Goal: Task Accomplishment & Management: Complete application form

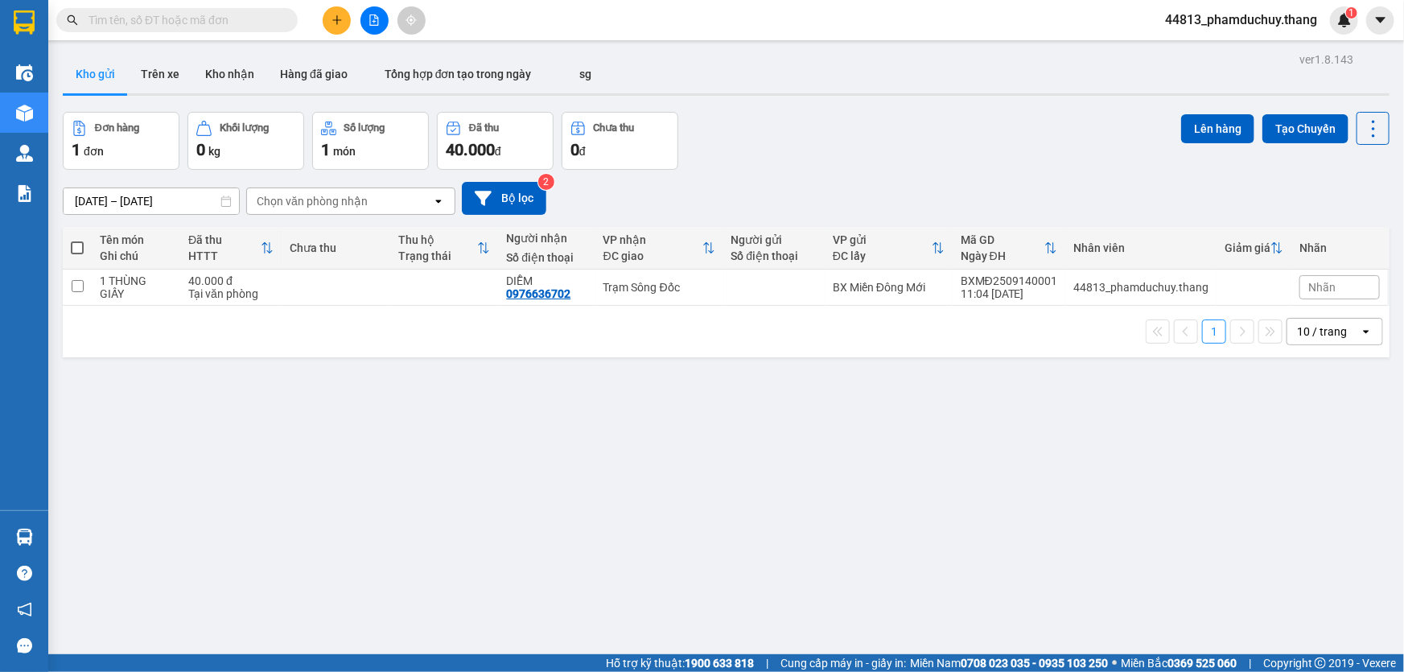
click at [224, 19] on input "text" at bounding box center [183, 20] width 190 height 18
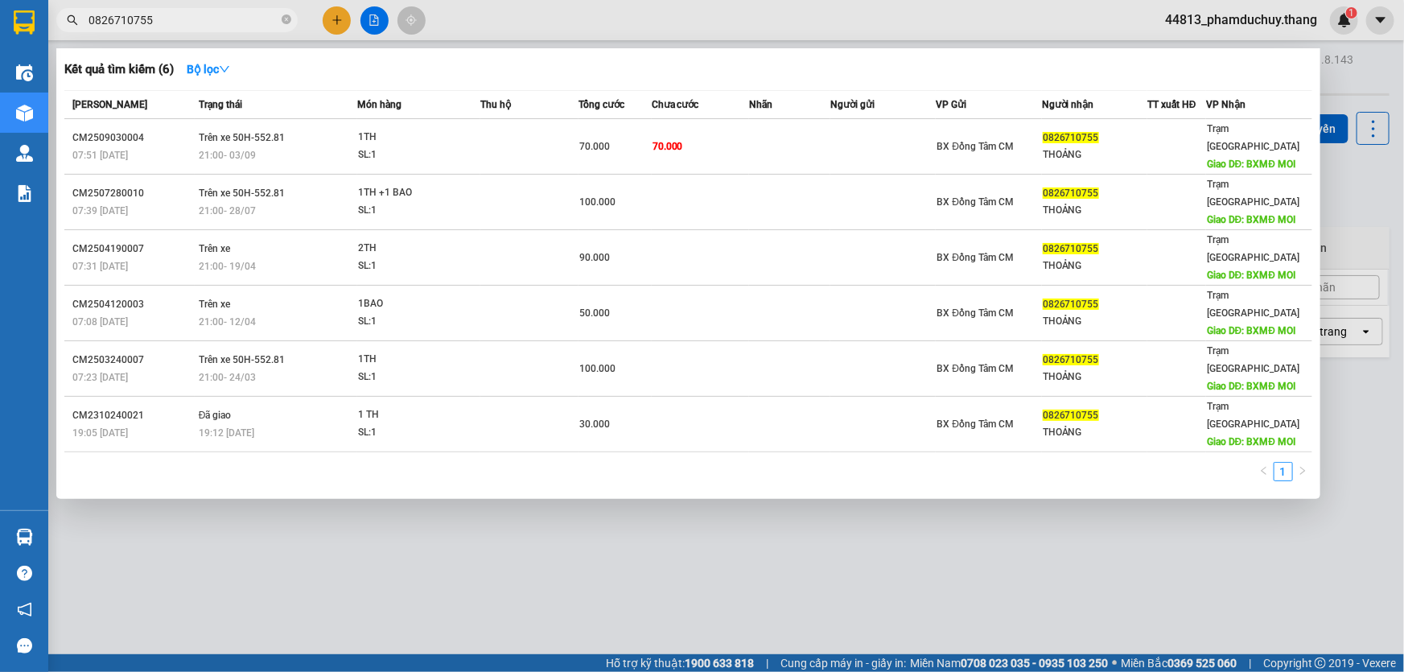
type input "0826710755"
click at [286, 23] on icon "close-circle" at bounding box center [287, 19] width 10 height 10
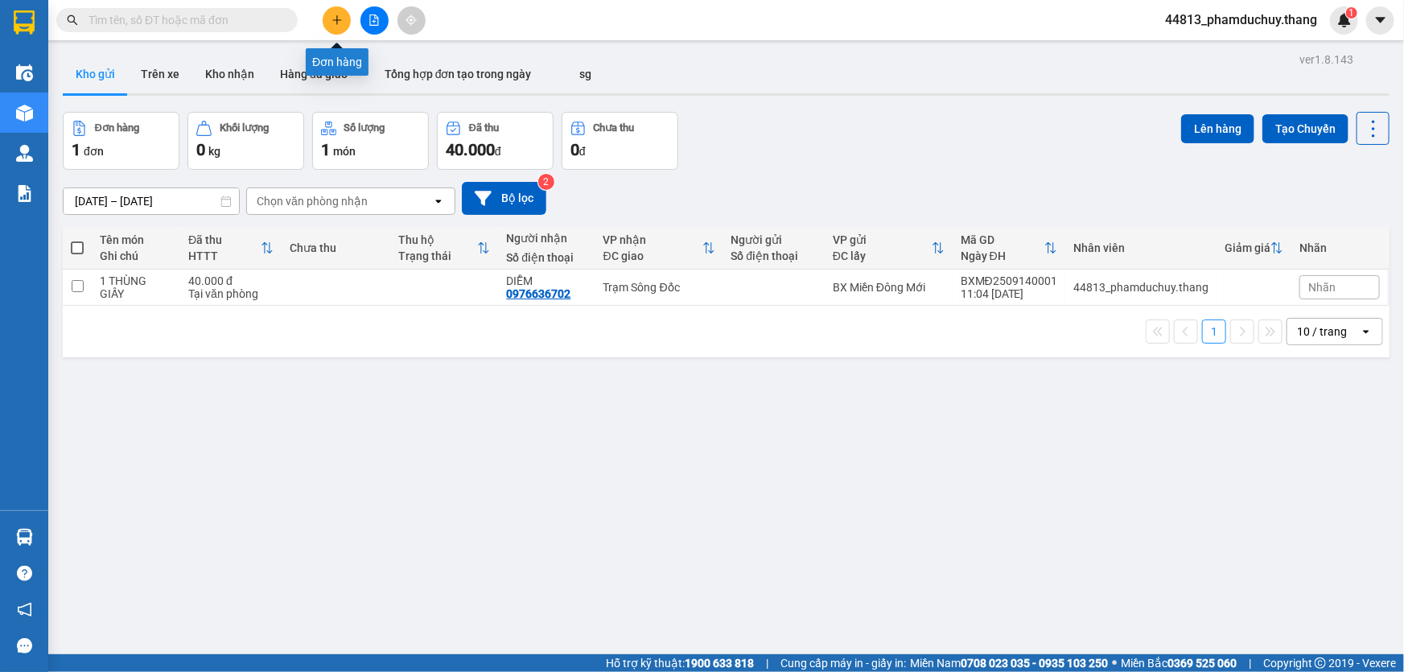
click at [334, 22] on icon "plus" at bounding box center [336, 19] width 11 height 11
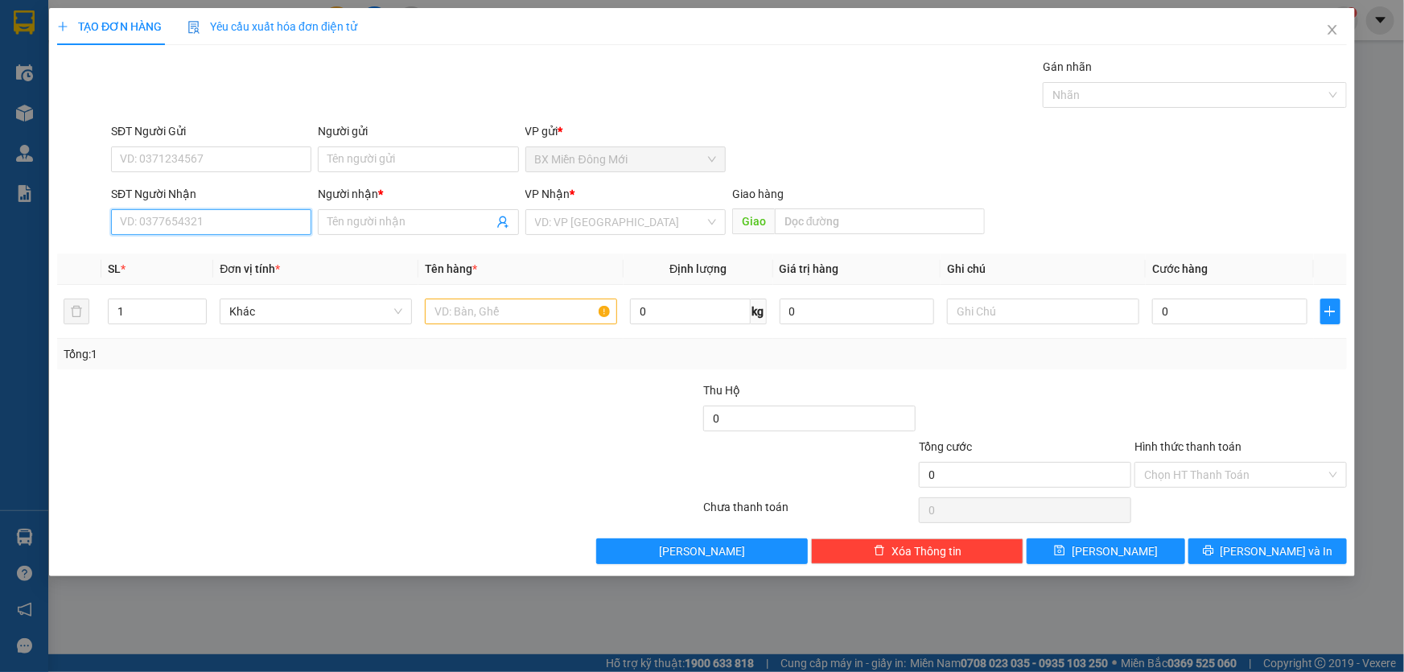
click at [245, 217] on input "SĐT Người Nhận" at bounding box center [211, 222] width 200 height 26
click at [245, 221] on input "SĐT Người Nhận" at bounding box center [211, 222] width 200 height 26
click at [250, 226] on input "SĐT Người Nhận" at bounding box center [211, 222] width 200 height 26
click at [132, 226] on input "01816769799" at bounding box center [211, 222] width 200 height 26
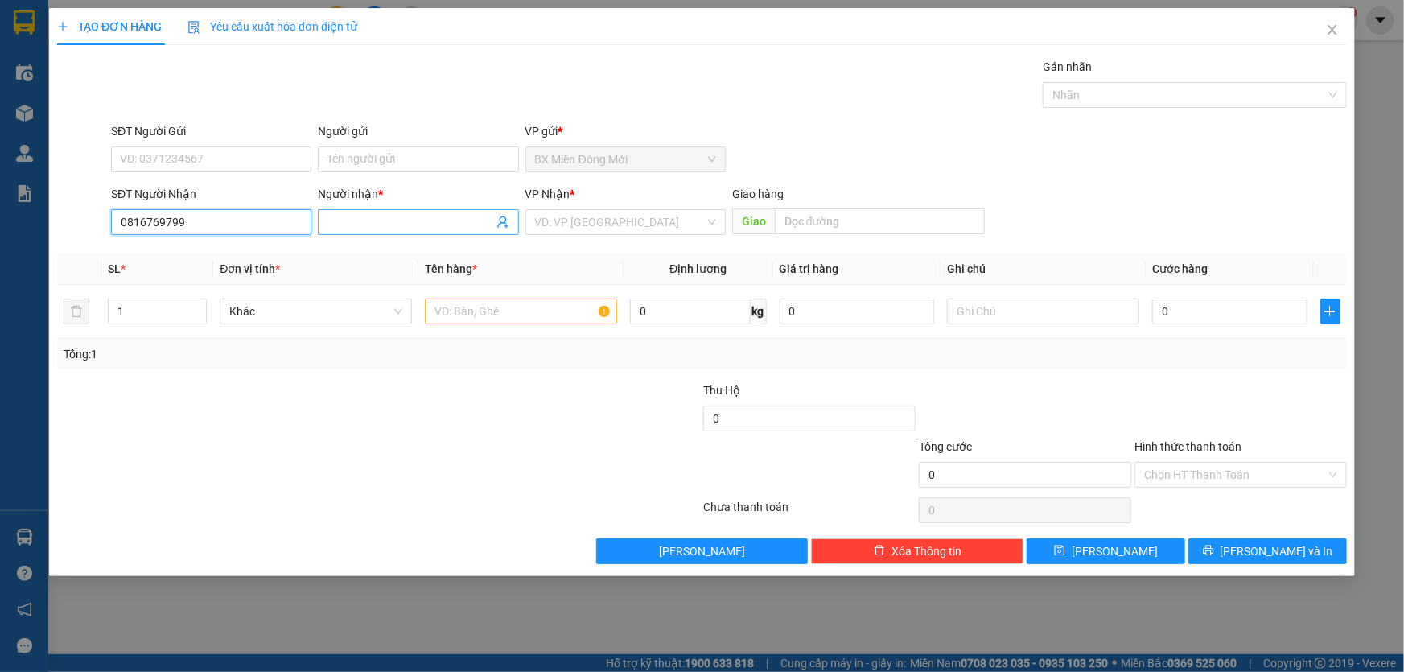
type input "0816769799"
click at [430, 217] on input "Người nhận *" at bounding box center [409, 222] width 165 height 18
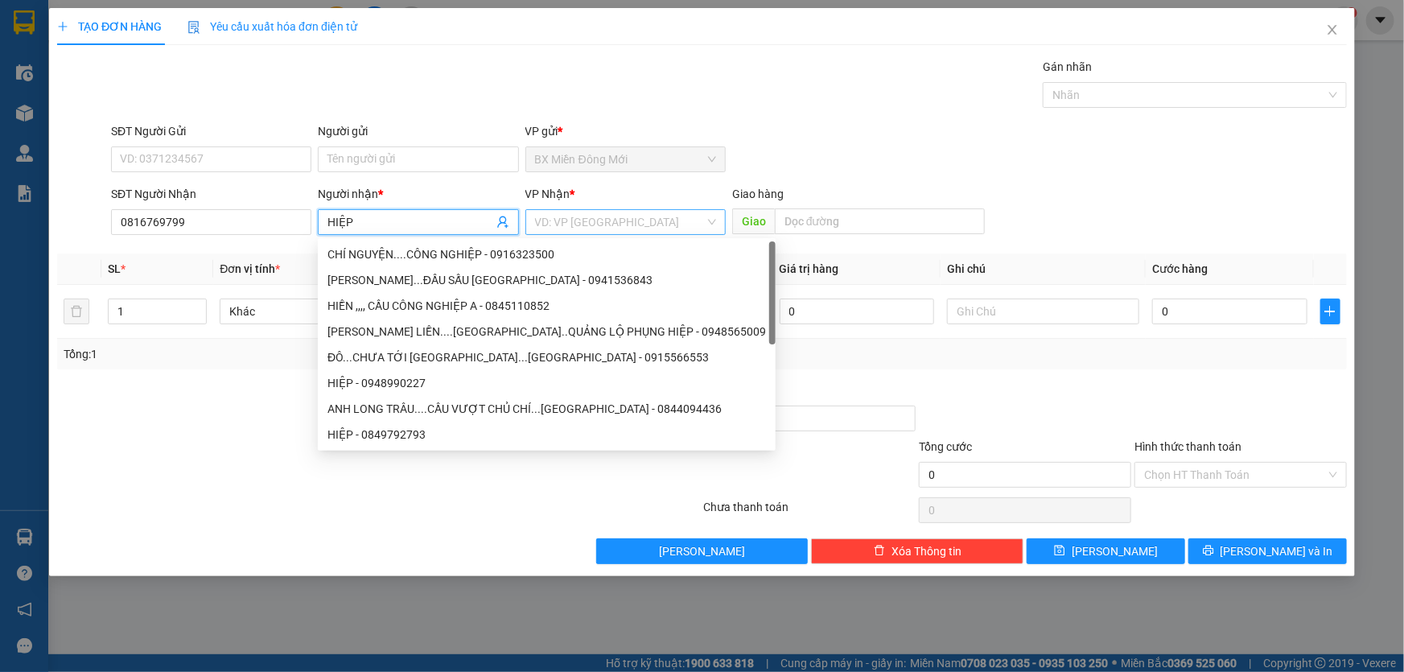
type input "HIỆP"
click at [595, 218] on input "search" at bounding box center [620, 222] width 170 height 24
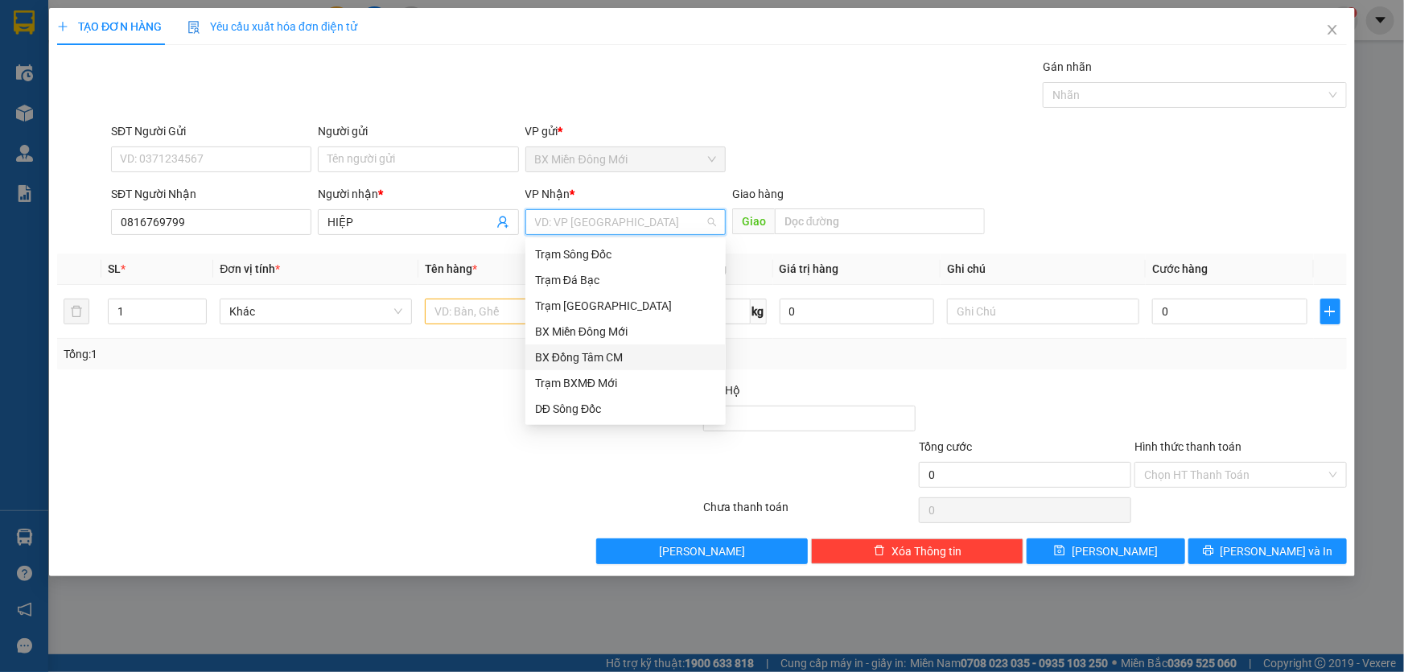
click at [587, 356] on div "BX Đồng Tâm CM" at bounding box center [625, 357] width 181 height 18
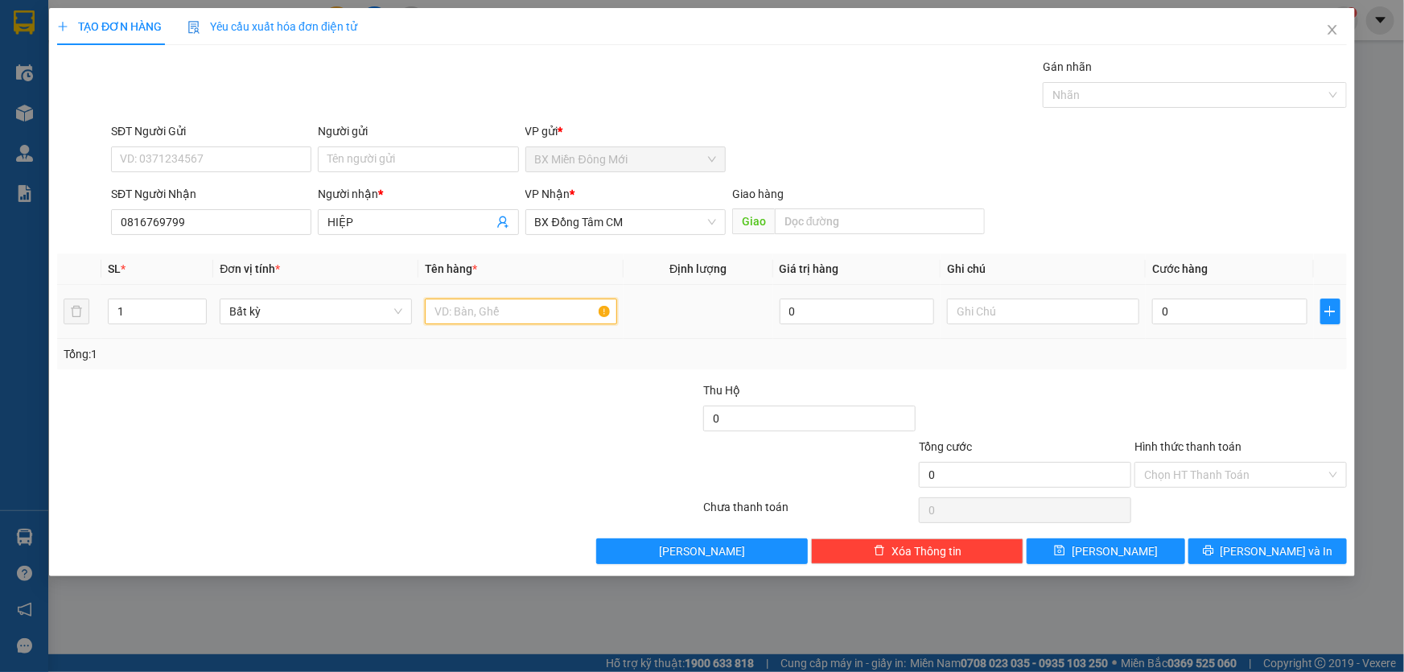
click at [497, 320] on input "text" at bounding box center [521, 311] width 192 height 26
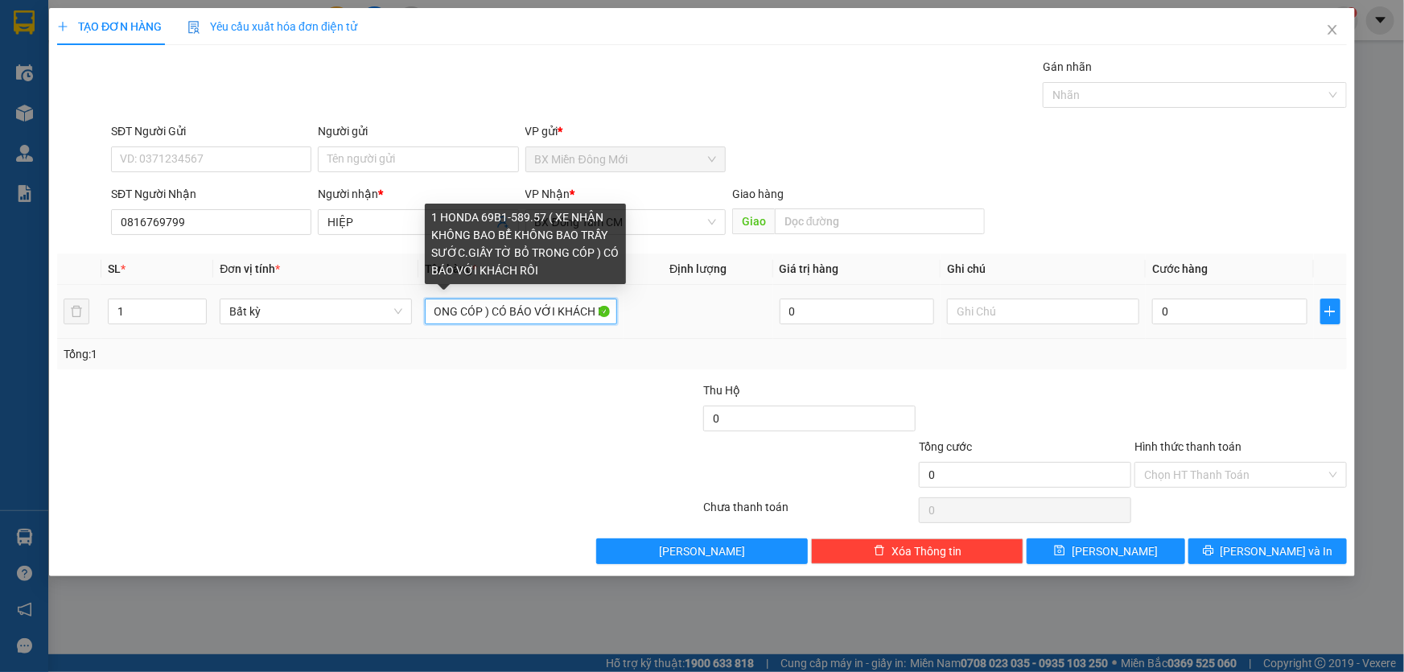
scroll to position [0, 472]
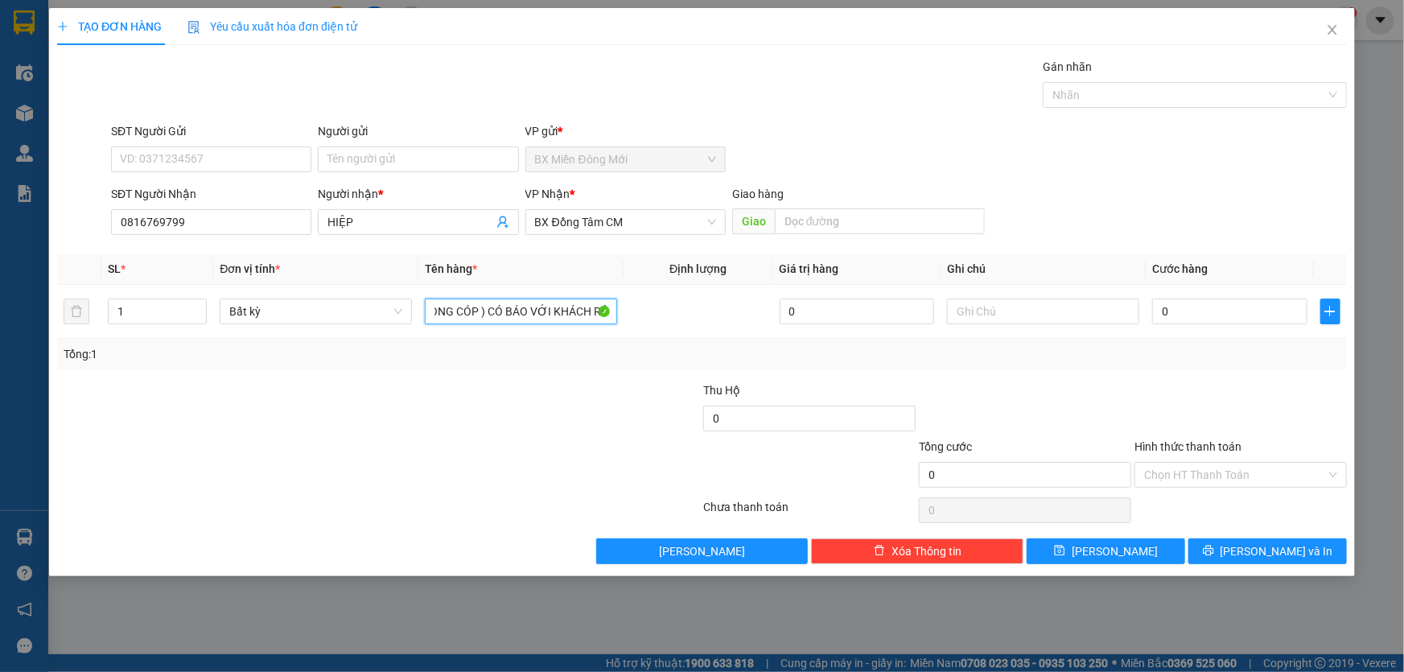
type input "1 HONDA 69B1-589.57 ( XE NHẬN KHÔNG BAO BỂ KHÔNG BAO TRẦY SƯỚC.GIẤY TỜ BỎ TRONG…"
click at [528, 423] on div at bounding box center [595, 409] width 216 height 56
click at [1222, 316] on input "0" at bounding box center [1229, 311] width 155 height 26
type input "4"
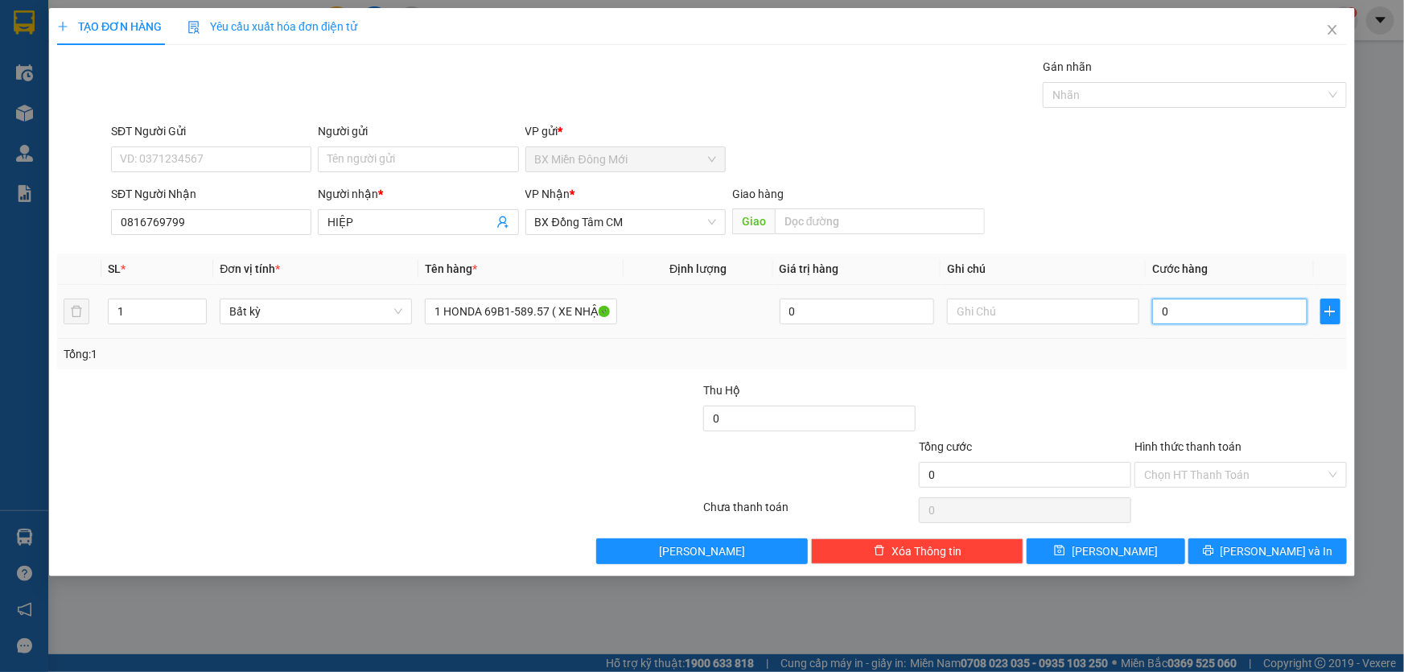
type input "4"
type input "40"
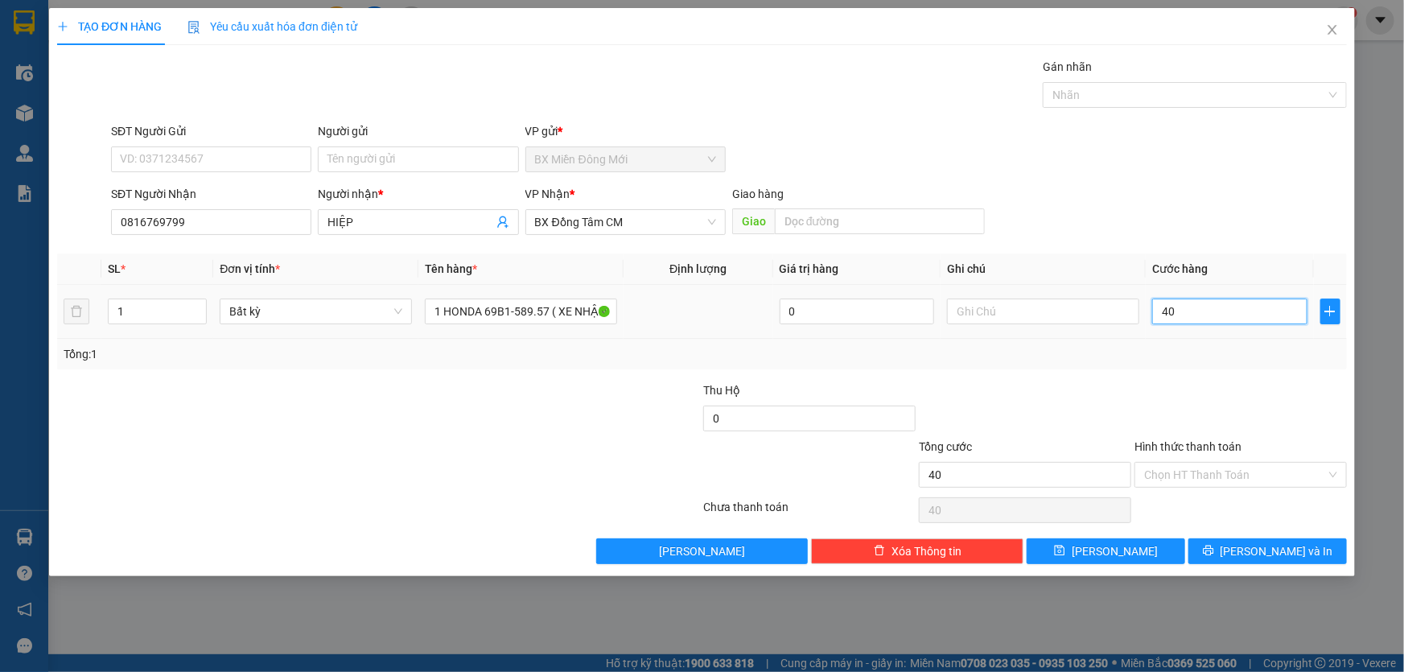
type input "400"
type input "400.000"
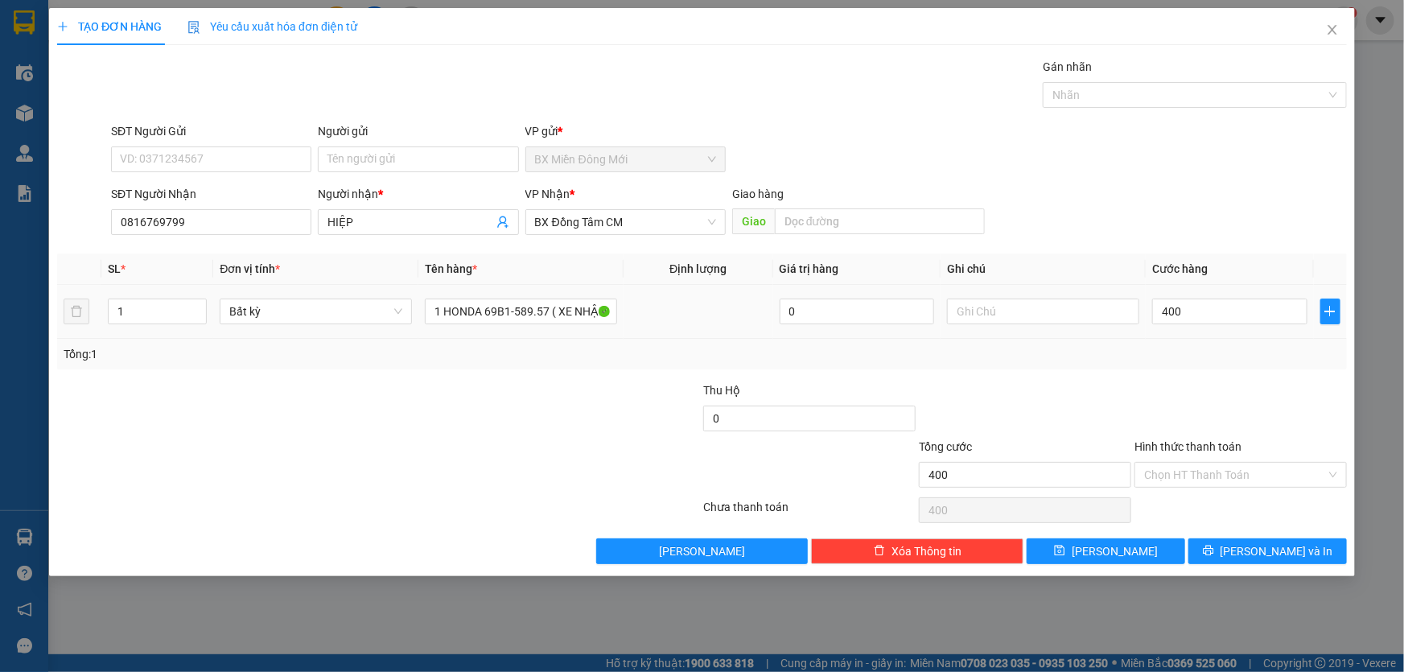
type input "400.000"
drag, startPoint x: 1220, startPoint y: 393, endPoint x: 1244, endPoint y: 417, distance: 33.0
click at [1225, 394] on div at bounding box center [1241, 409] width 216 height 56
click at [1256, 543] on span "[PERSON_NAME] và In" at bounding box center [1276, 551] width 113 height 18
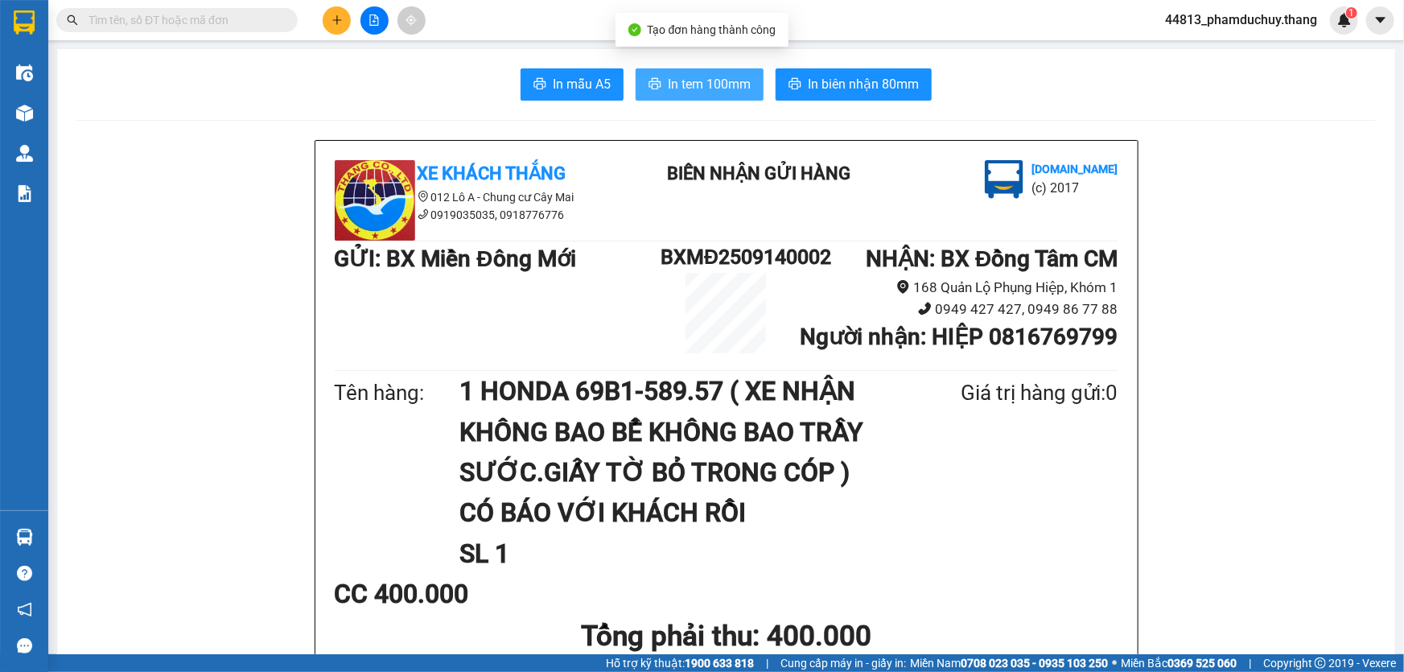
click at [718, 80] on span "In tem 100mm" at bounding box center [709, 84] width 83 height 20
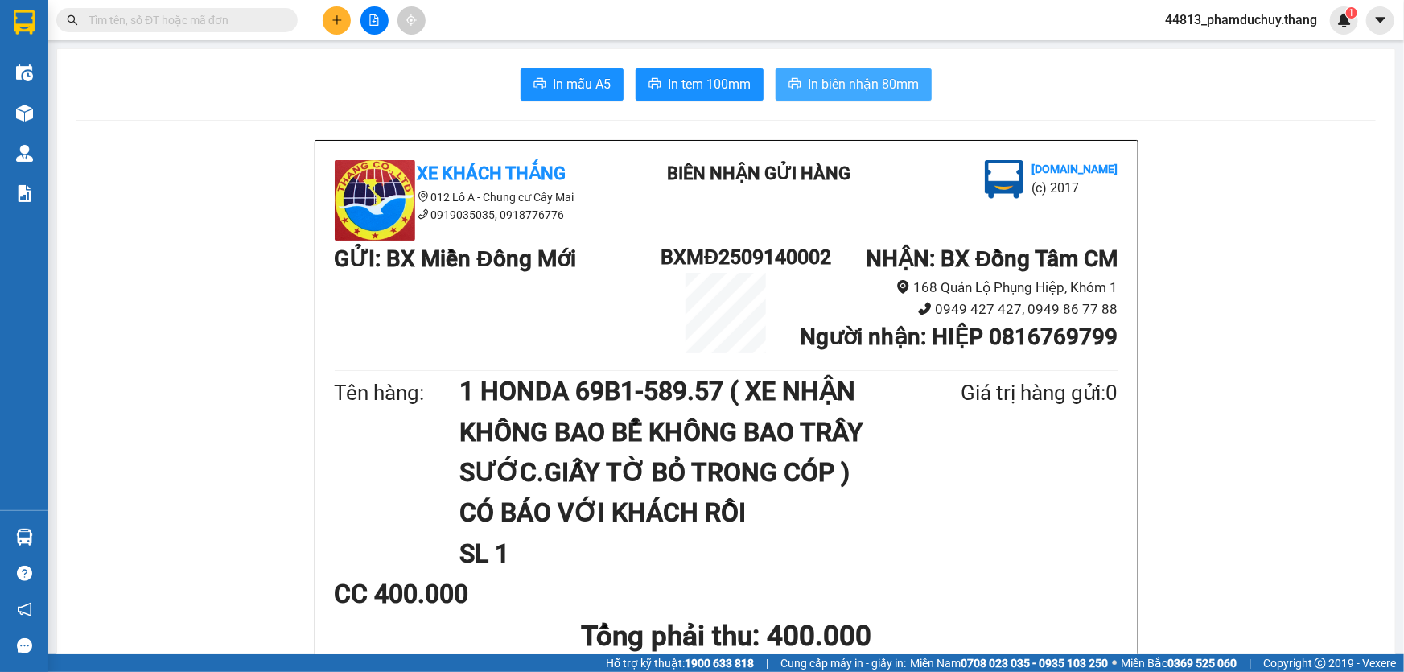
click at [877, 78] on span "In biên nhận 80mm" at bounding box center [863, 84] width 111 height 20
click at [345, 11] on button at bounding box center [337, 20] width 28 height 28
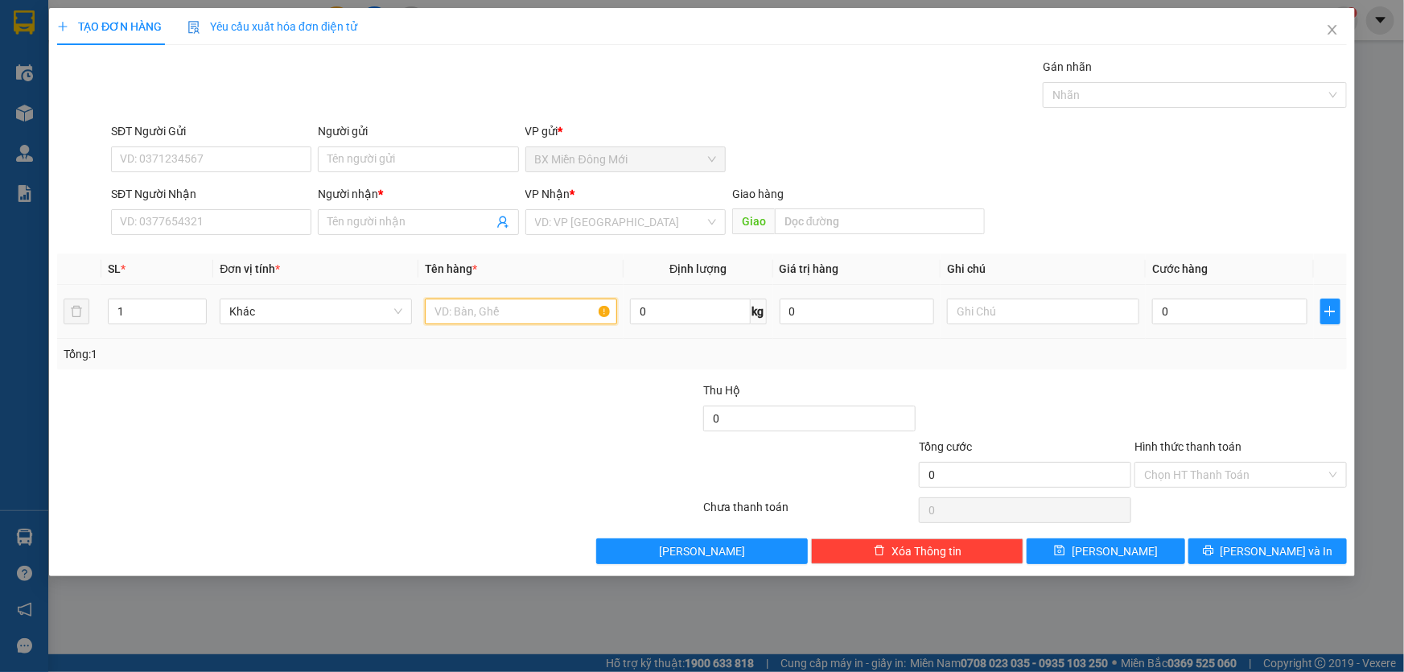
click at [488, 314] on input "text" at bounding box center [521, 311] width 192 height 26
type input "1 THÙNG GIẤY"
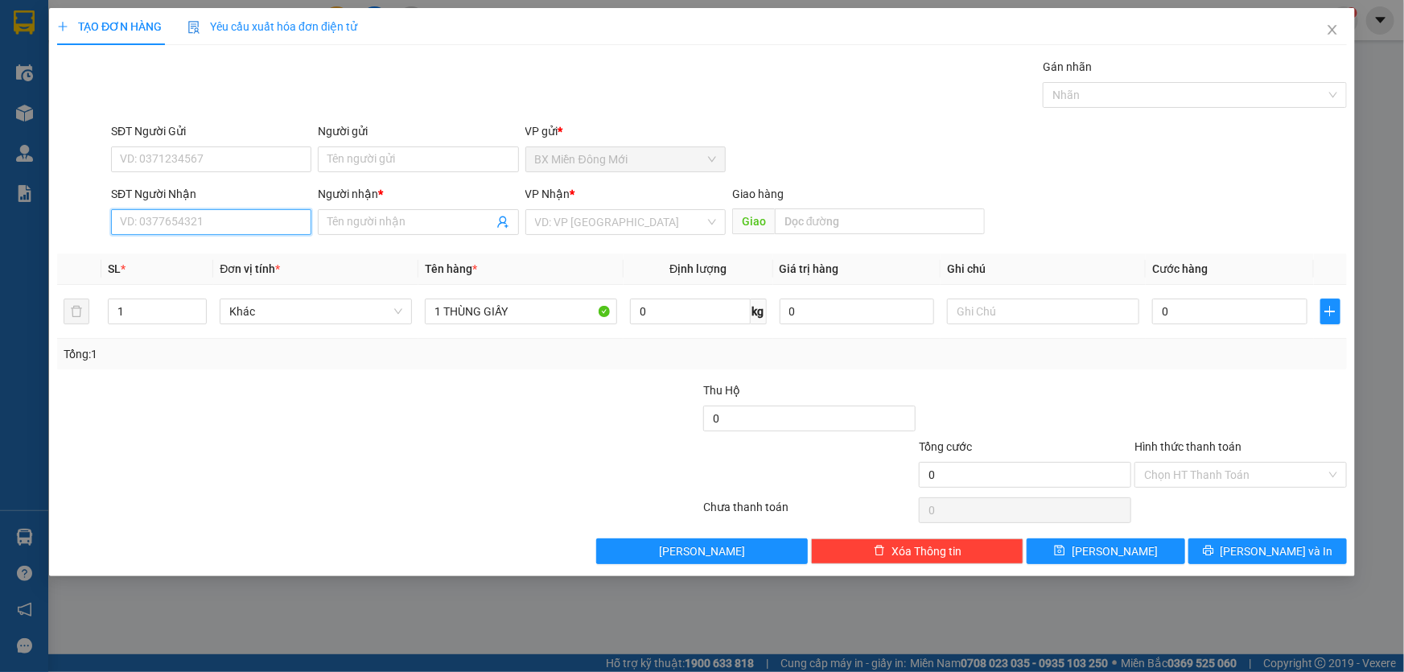
click at [244, 221] on input "SĐT Người Nhận" at bounding box center [211, 222] width 200 height 26
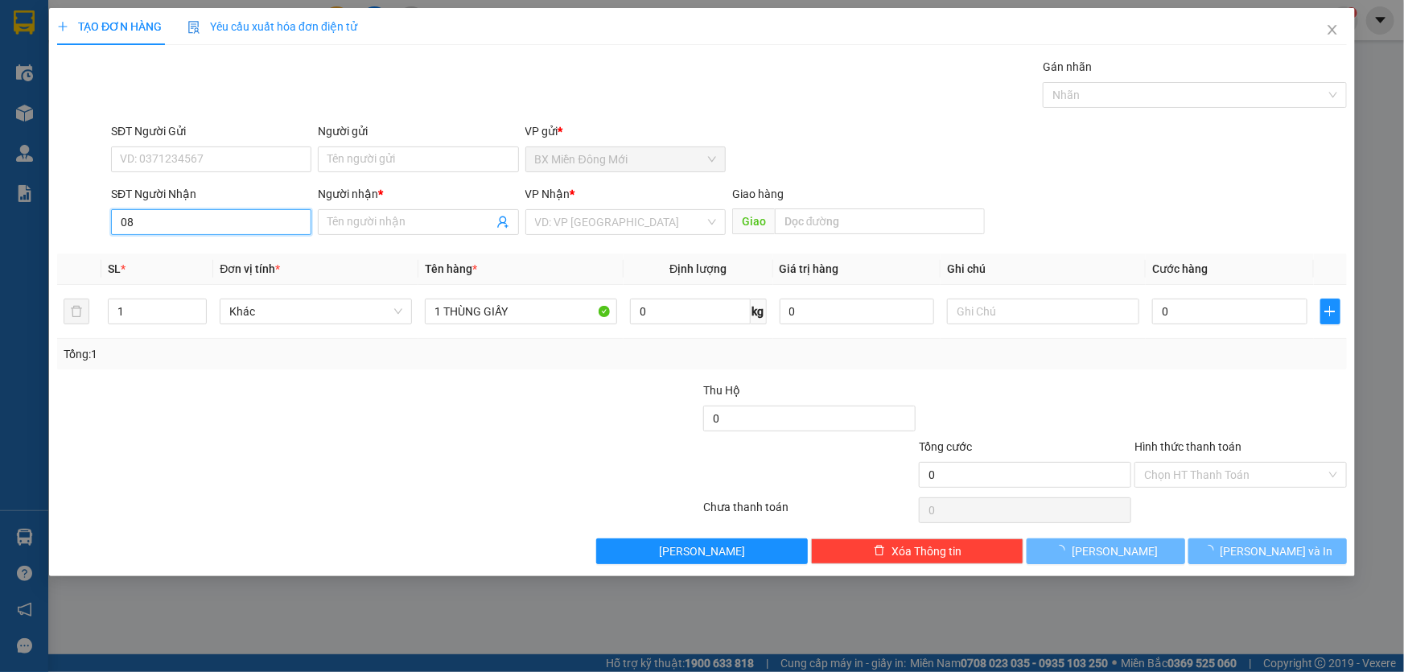
type input "0"
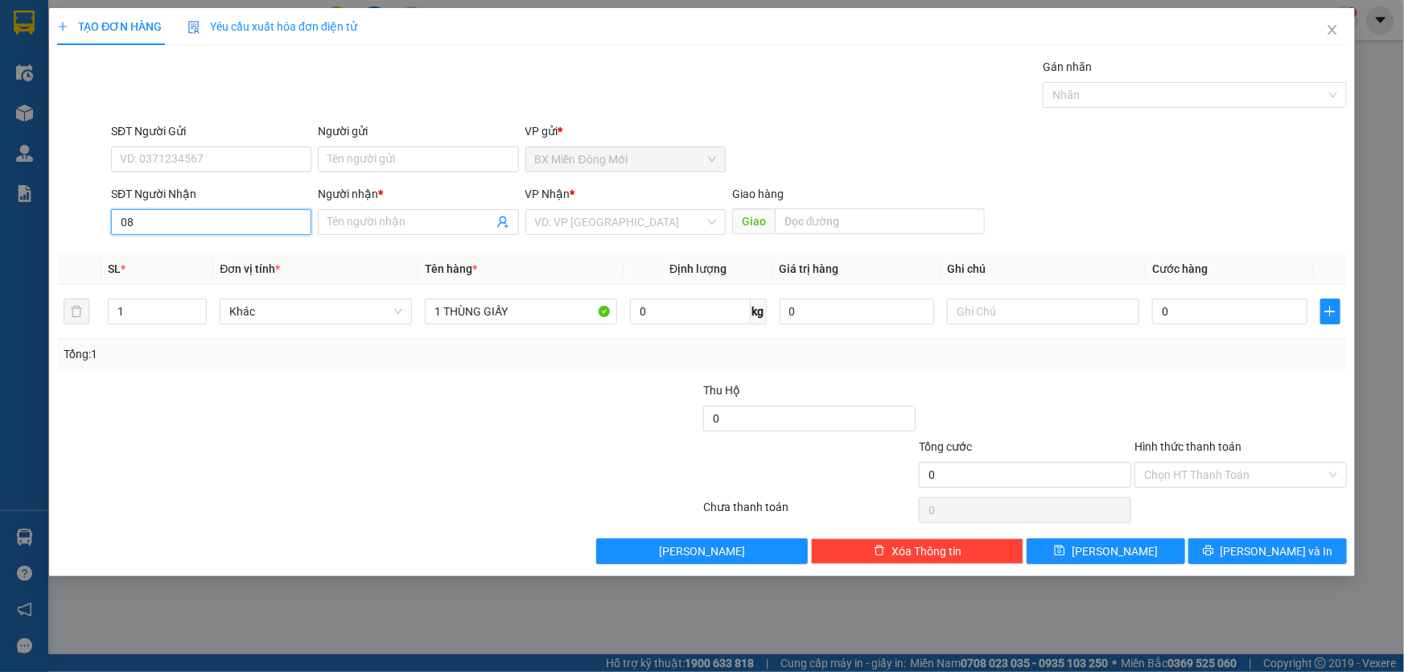
type input "0"
click at [274, 225] on input "SĐT Người Nhận" at bounding box center [211, 222] width 200 height 26
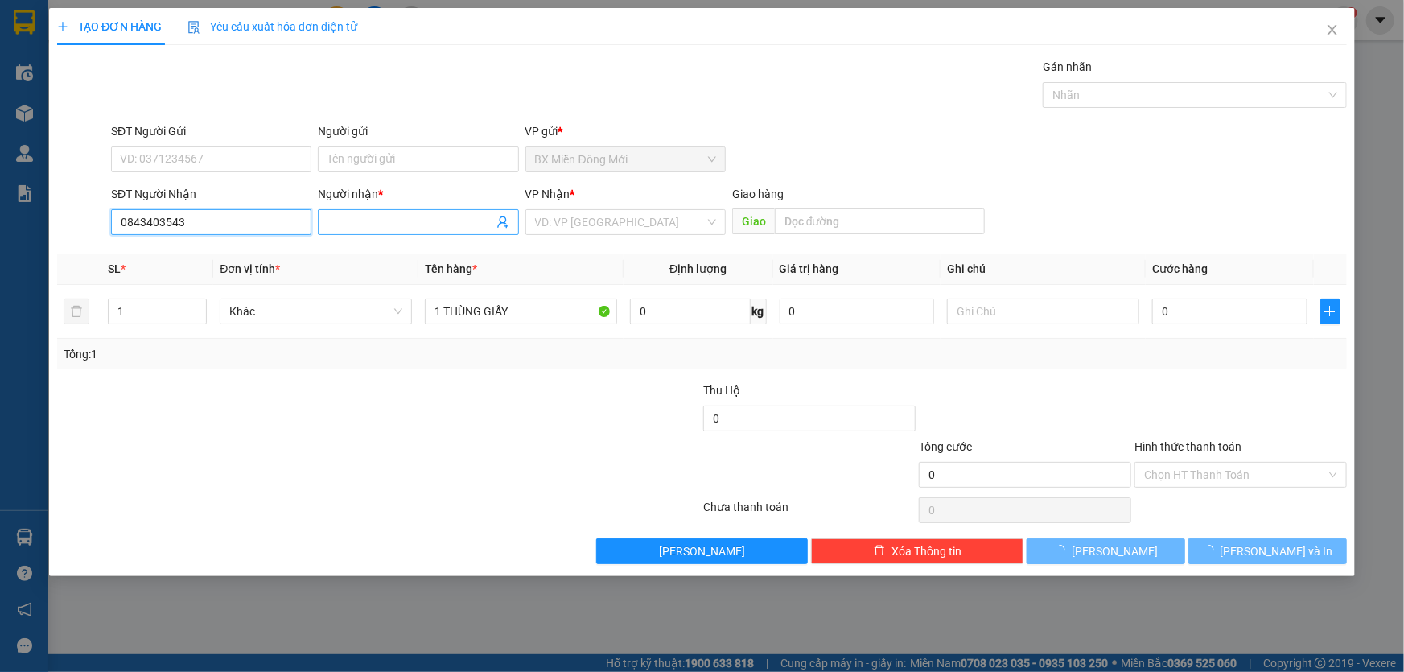
type input "0843403543"
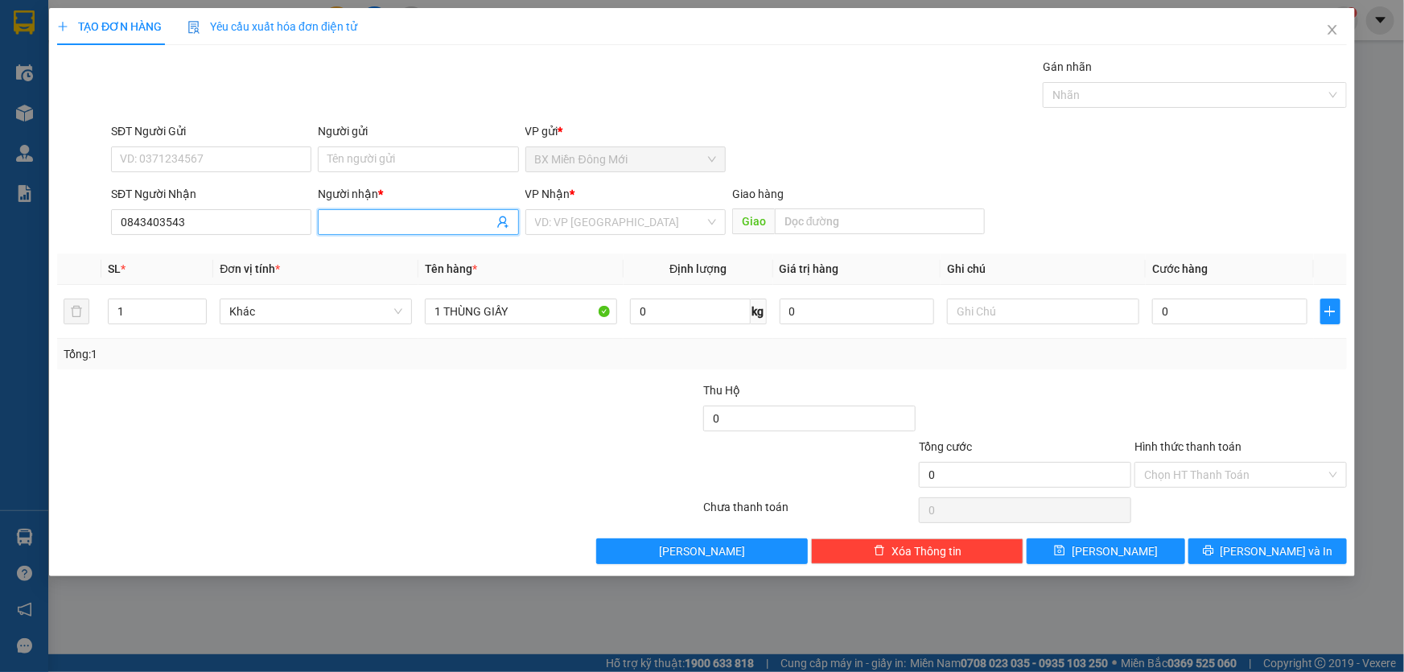
click at [405, 222] on input "Người nhận *" at bounding box center [409, 222] width 165 height 18
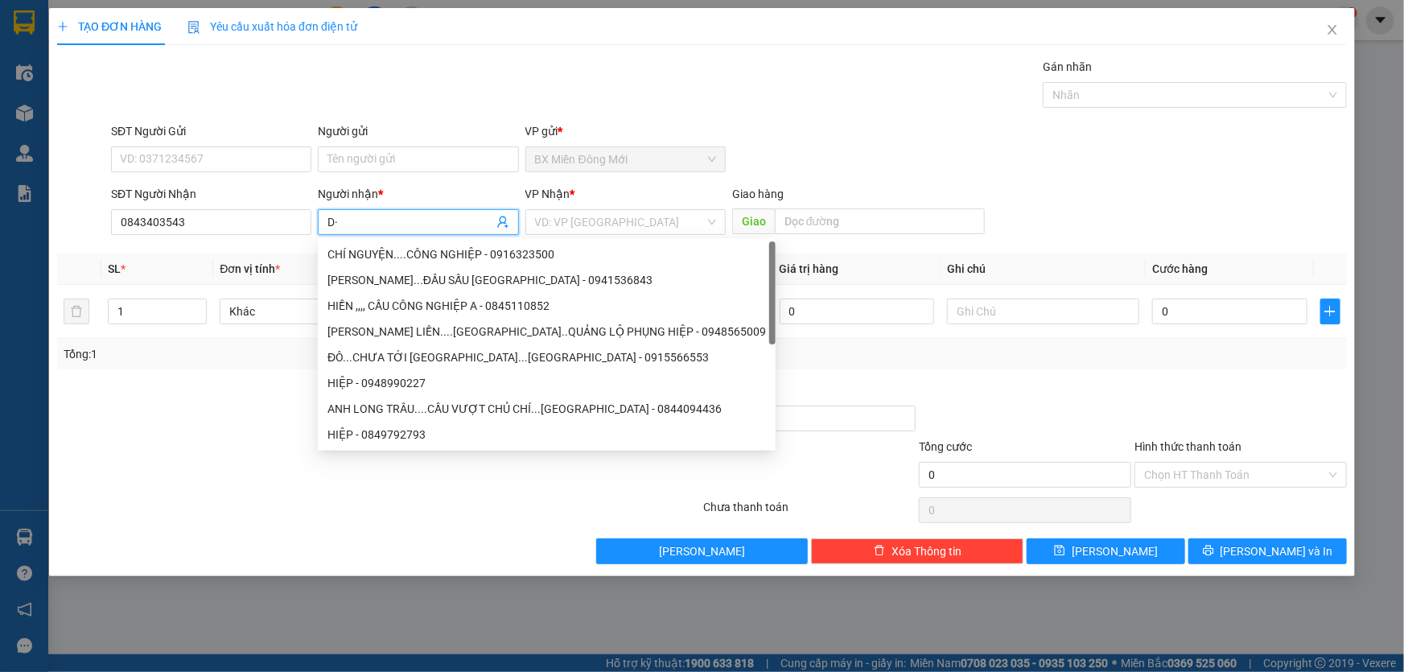
type input "D"
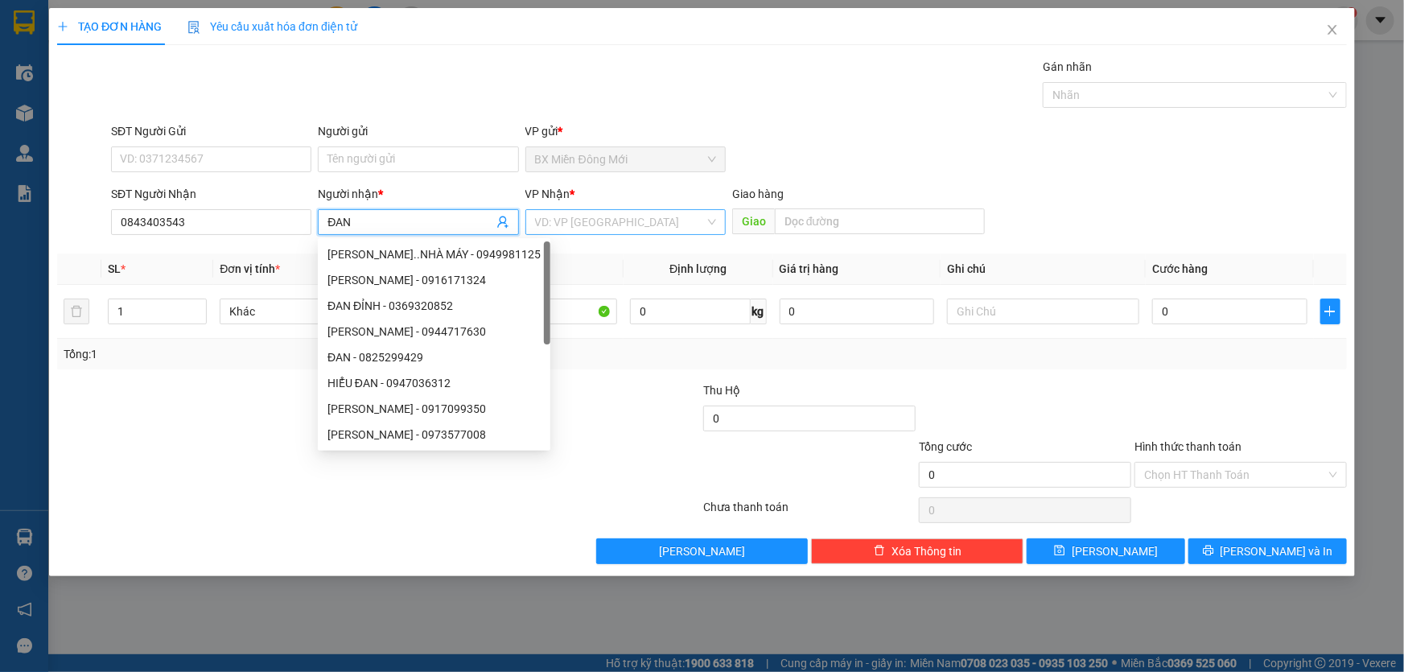
type input "ĐAN"
click at [645, 217] on input "search" at bounding box center [620, 222] width 170 height 24
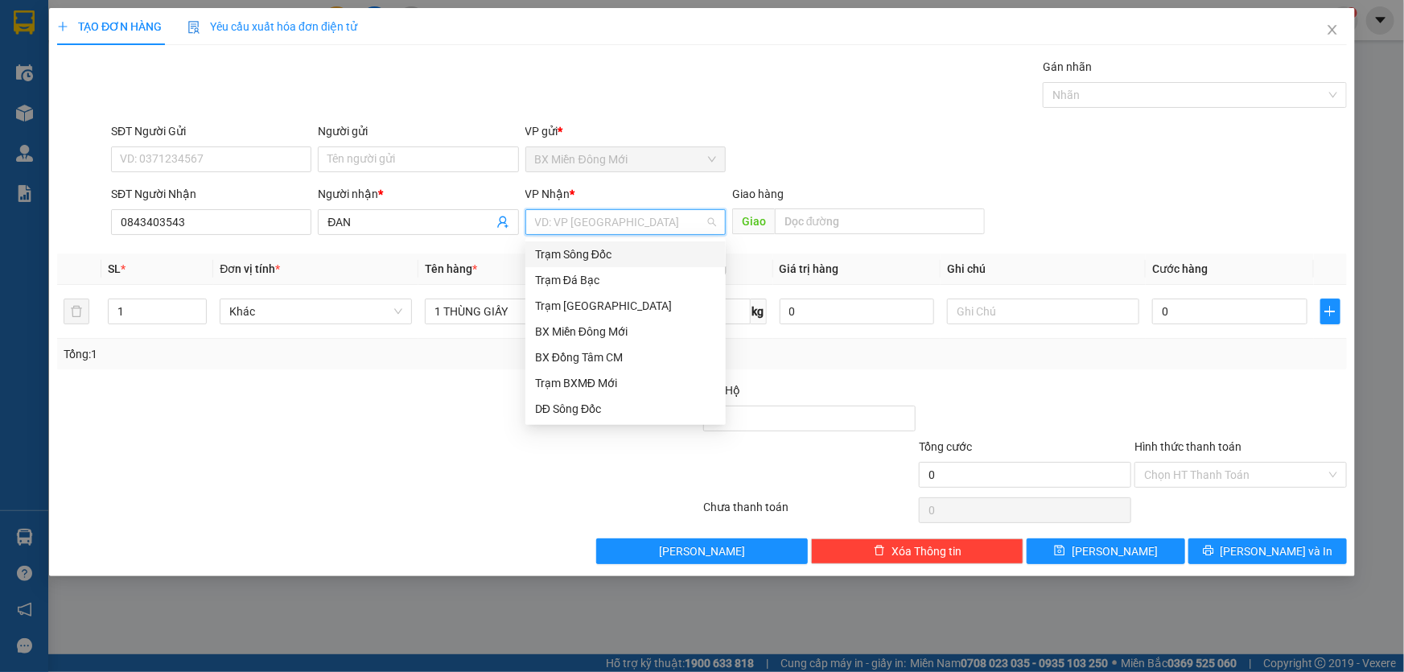
click at [586, 255] on div "Trạm Sông Đốc" at bounding box center [625, 254] width 181 height 18
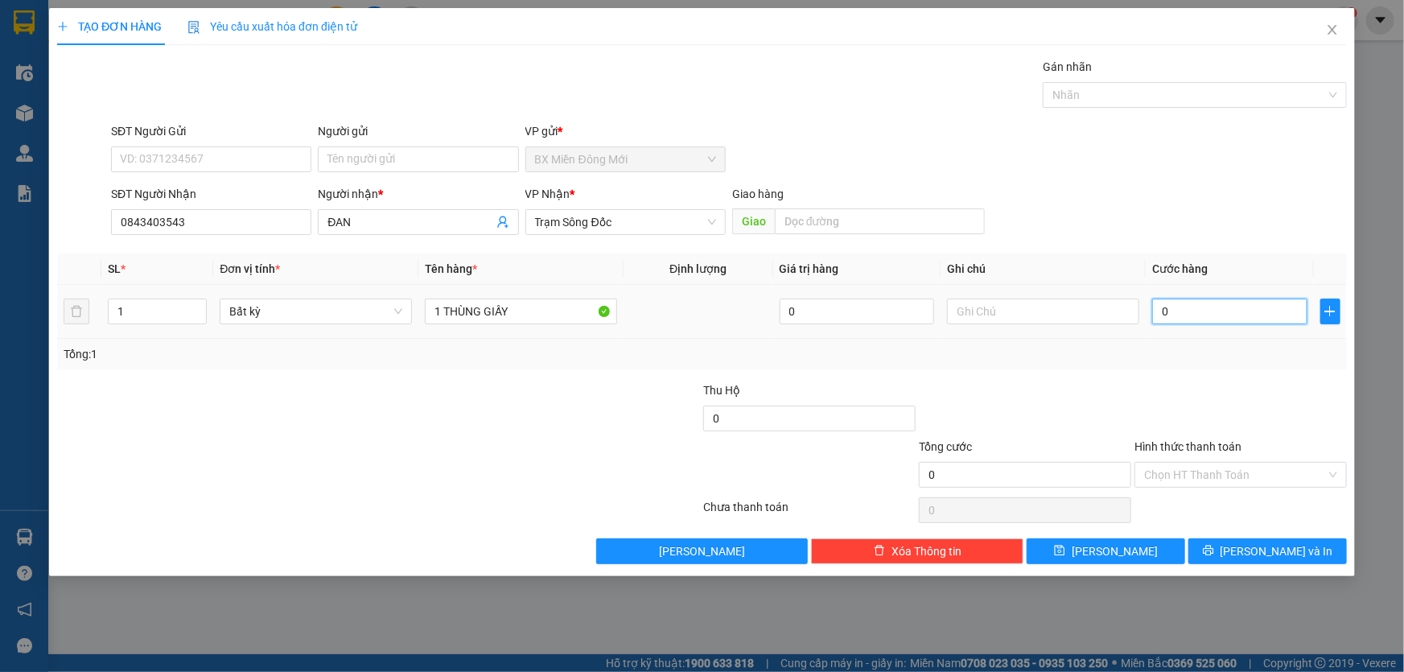
click at [1241, 318] on input "0" at bounding box center [1229, 311] width 155 height 26
type input "7"
type input "70"
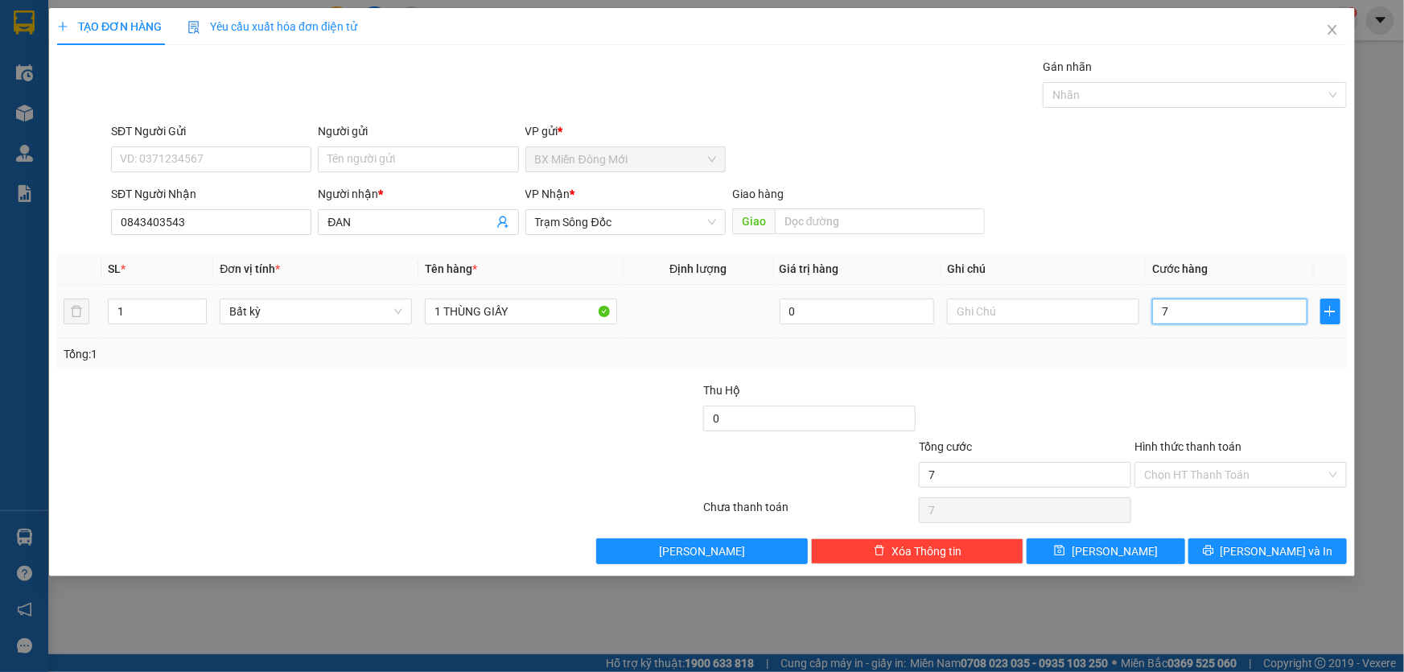
type input "70"
type input "70.000"
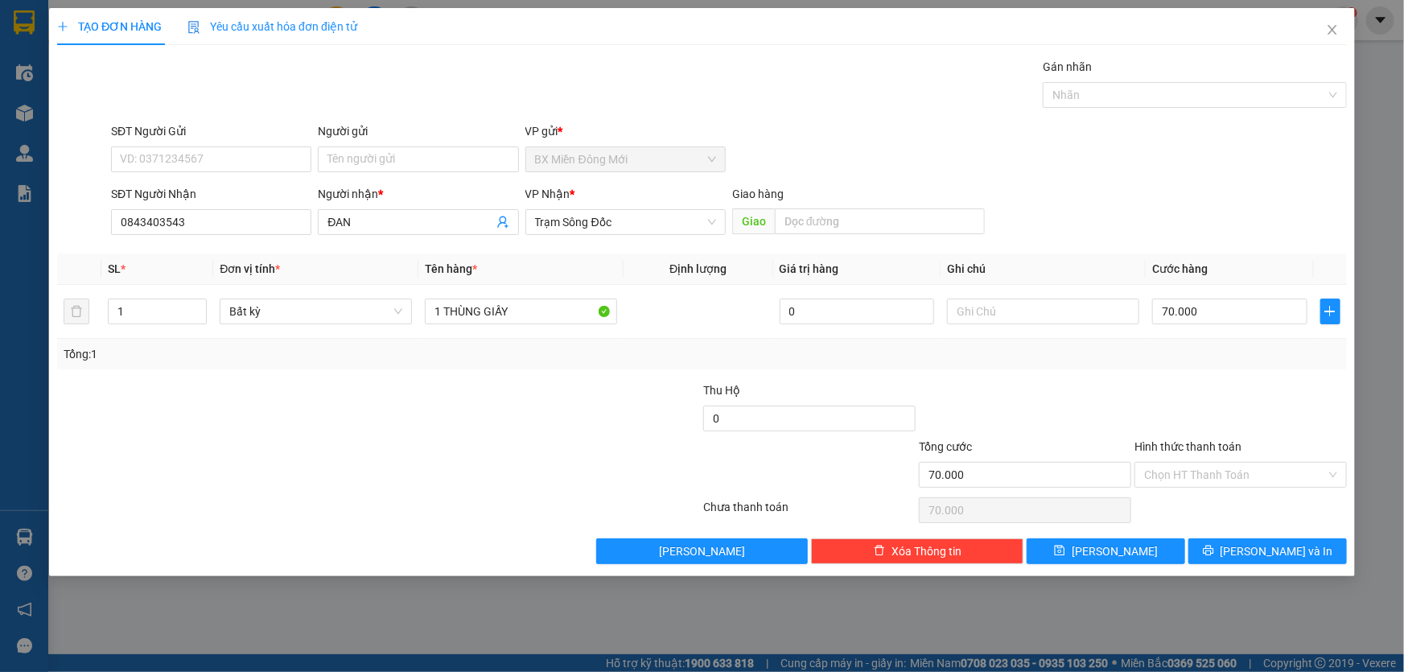
click at [1251, 406] on div at bounding box center [1241, 409] width 216 height 56
click at [1213, 550] on icon "printer" at bounding box center [1208, 550] width 10 height 10
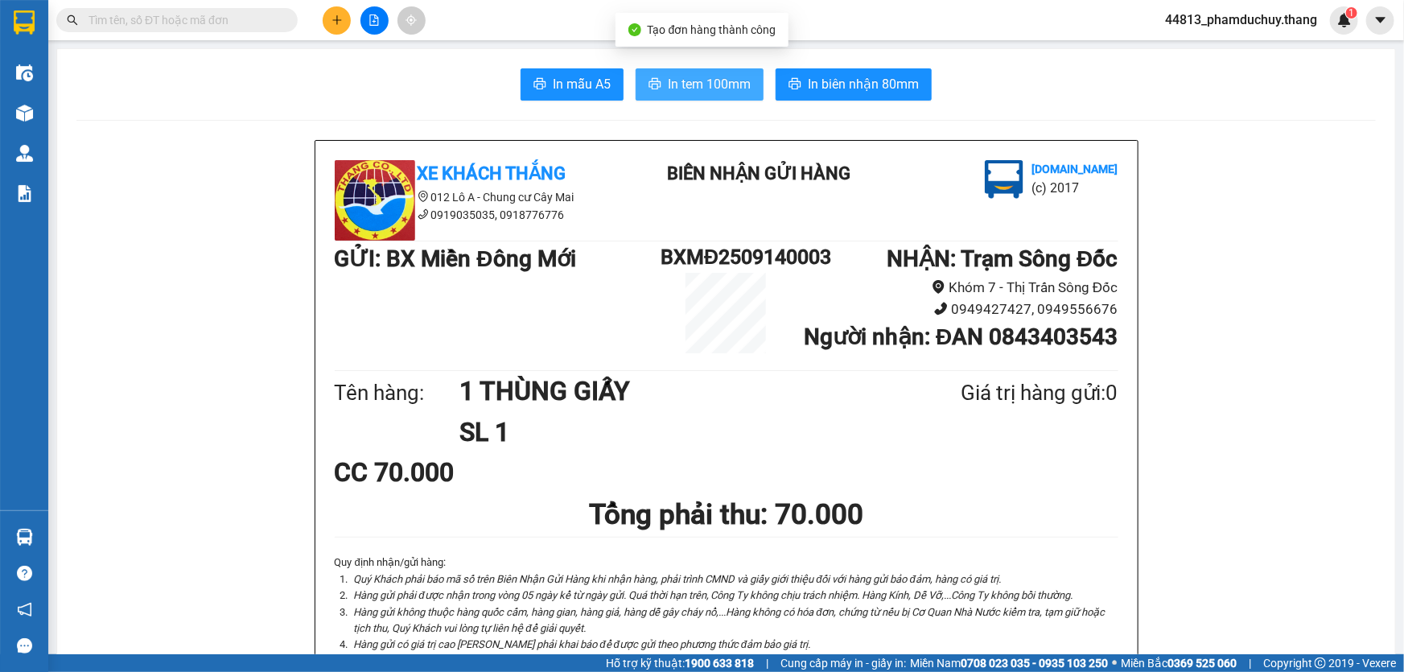
click at [686, 87] on span "In tem 100mm" at bounding box center [709, 84] width 83 height 20
click at [1085, 569] on div "Quy định nhận/gửi hàng : Quý Khách phải báo mã số trên Biên Nhận Gửi Hàng khi n…" at bounding box center [727, 619] width 784 height 131
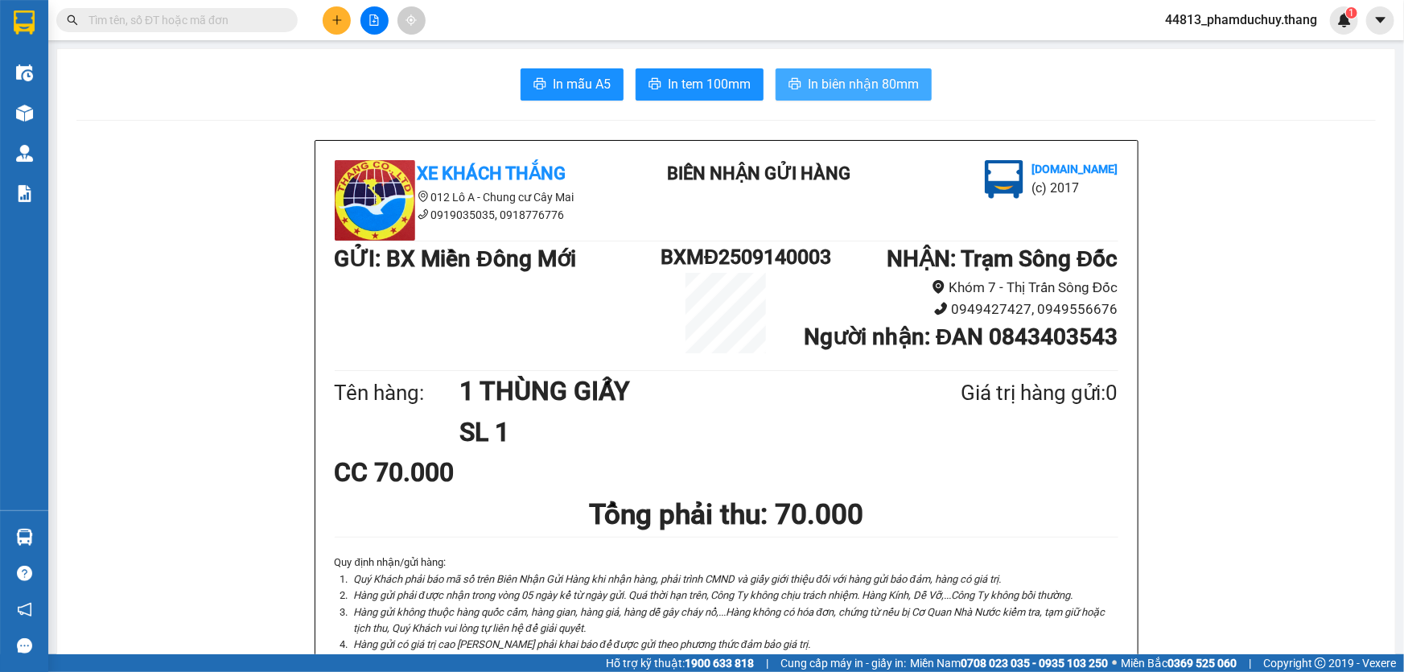
drag, startPoint x: 835, startPoint y: 64, endPoint x: 844, endPoint y: 72, distance: 12.5
click at [844, 76] on span "In biên nhận 80mm" at bounding box center [863, 84] width 111 height 20
click at [330, 24] on button at bounding box center [337, 20] width 28 height 28
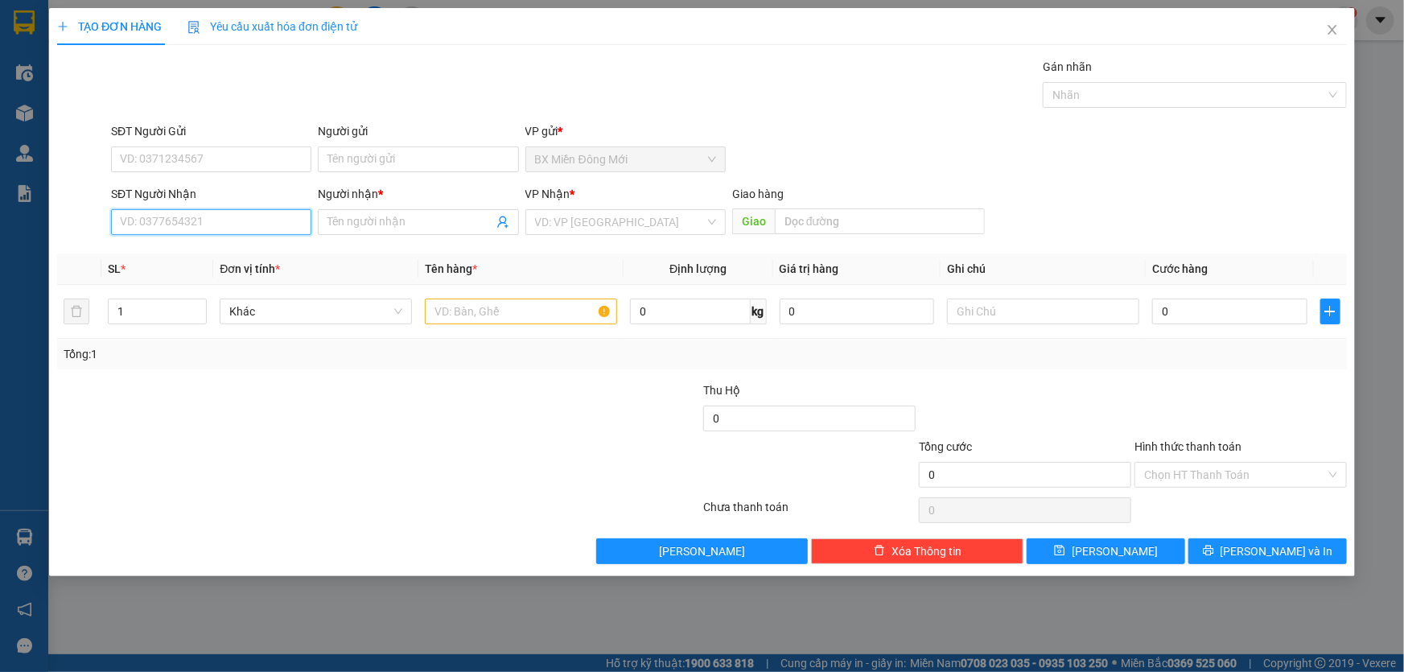
click at [273, 220] on input "SĐT Người Nhận" at bounding box center [211, 222] width 200 height 26
type input "0944534698"
click at [361, 222] on input "Người nhận *" at bounding box center [409, 222] width 165 height 18
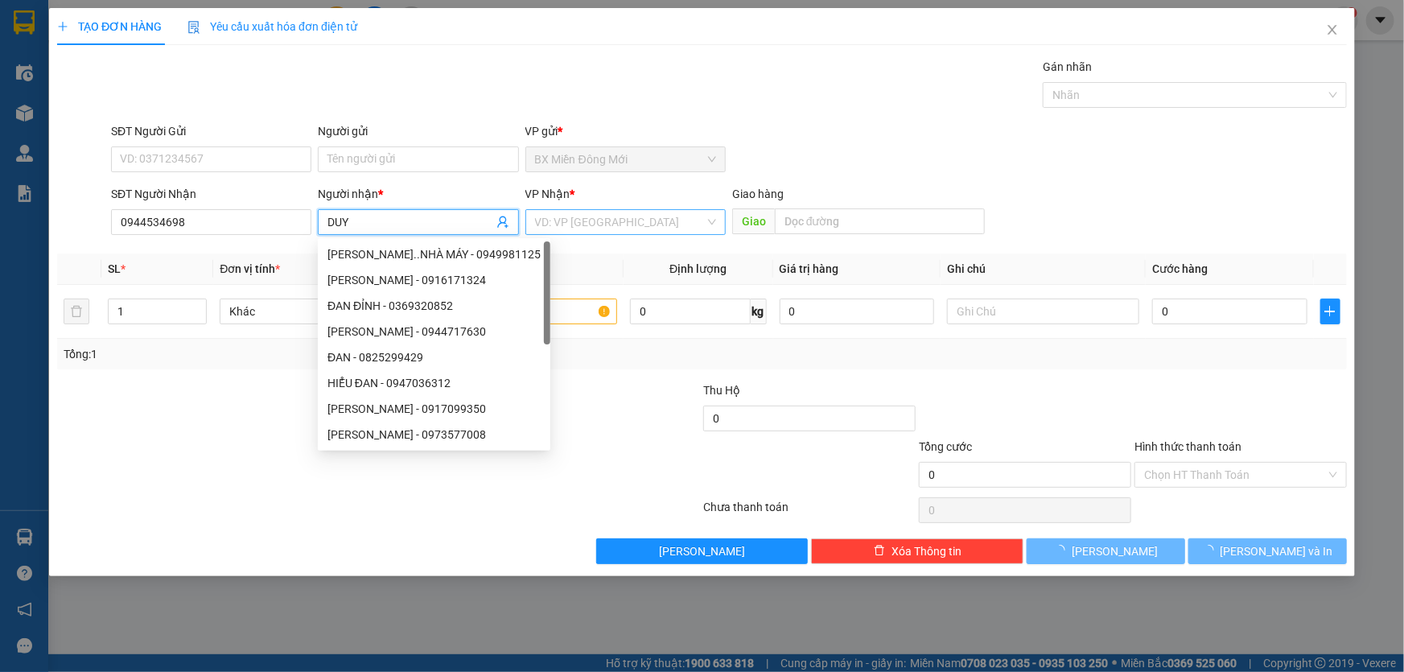
type input "DUY"
click at [563, 218] on input "search" at bounding box center [620, 222] width 170 height 24
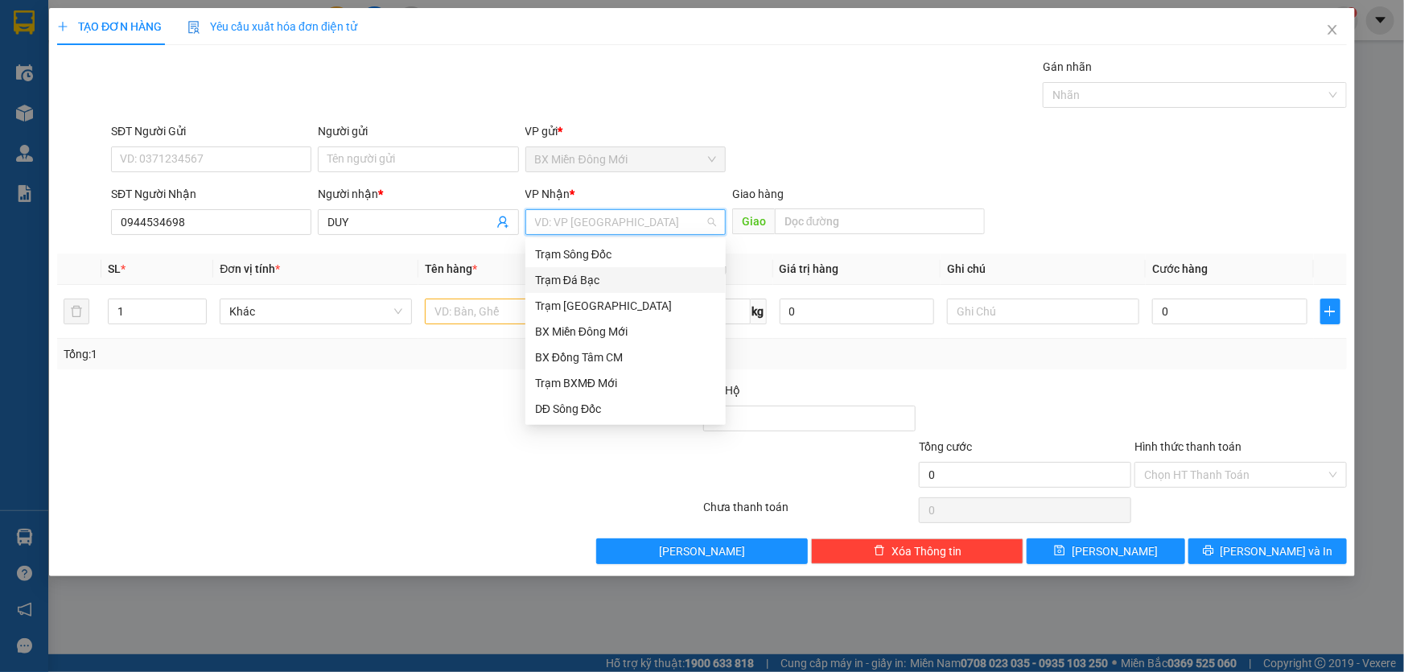
click at [578, 274] on div "Trạm Đá Bạc" at bounding box center [625, 280] width 181 height 18
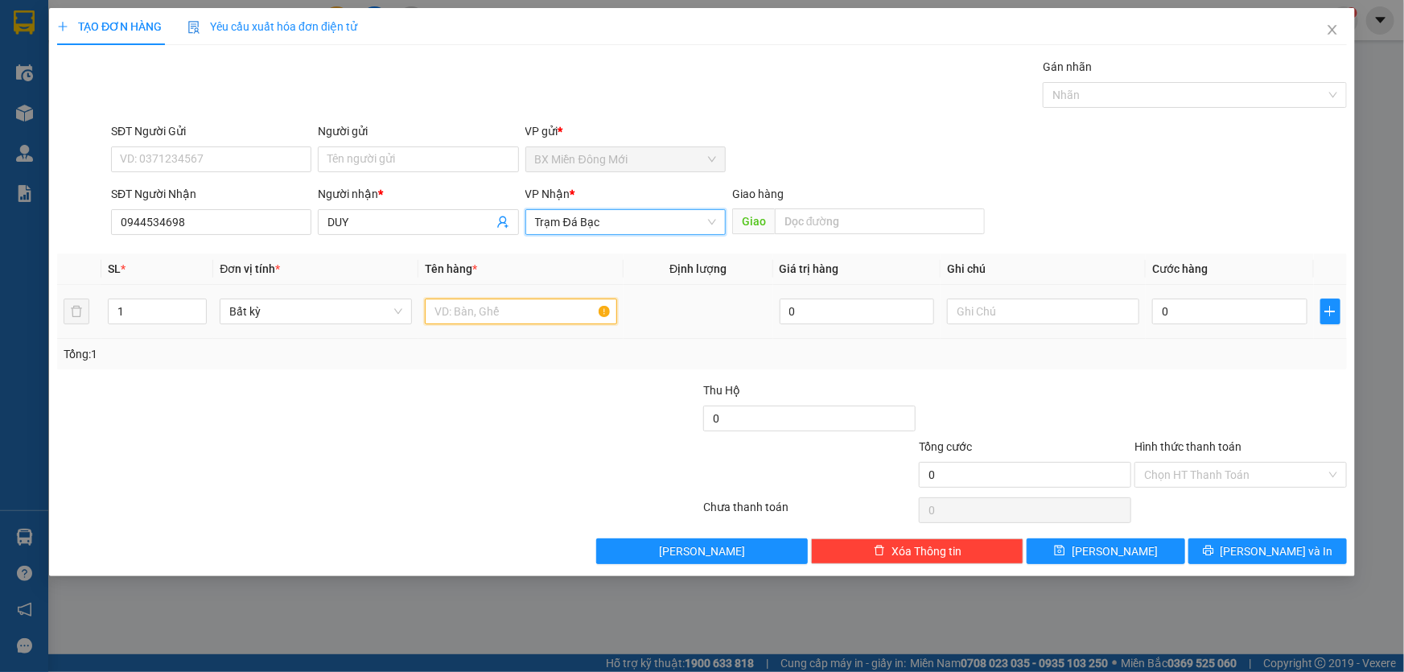
click at [457, 315] on input "text" at bounding box center [521, 311] width 192 height 26
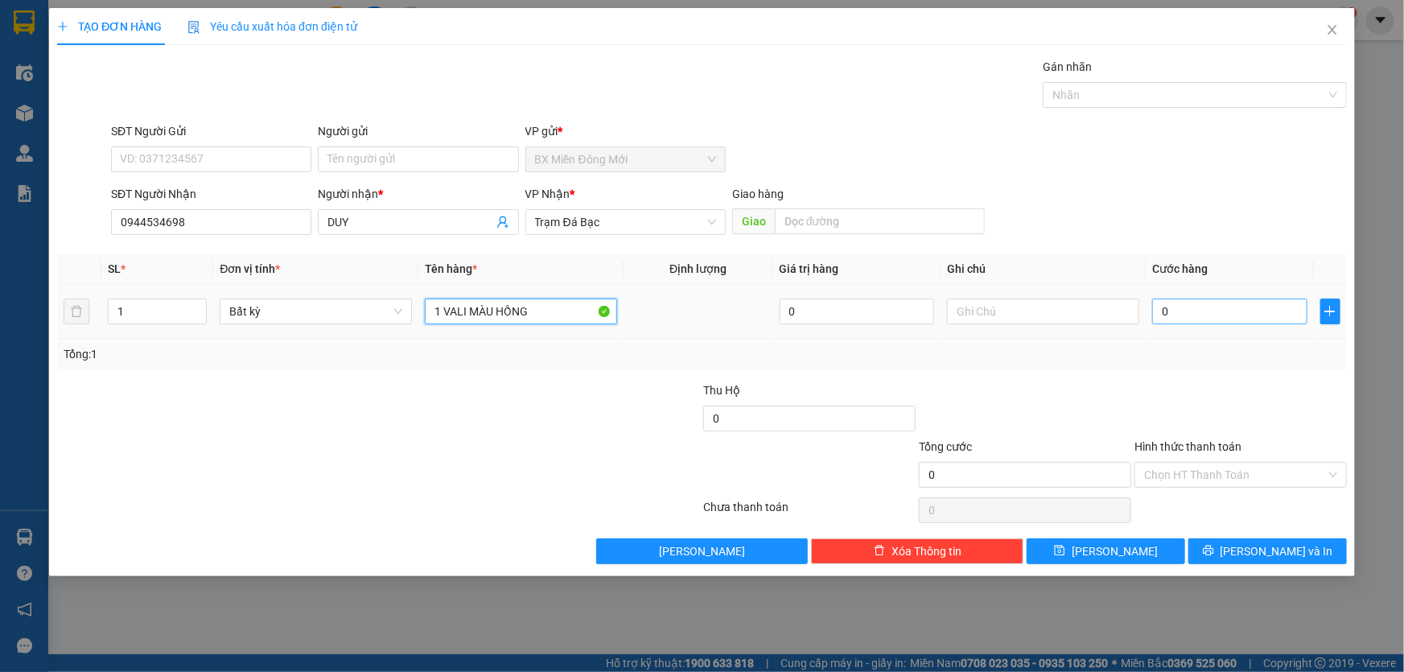
type input "1 VALI MÀU HỒNG"
click at [1237, 309] on input "0" at bounding box center [1229, 311] width 155 height 26
type input "4"
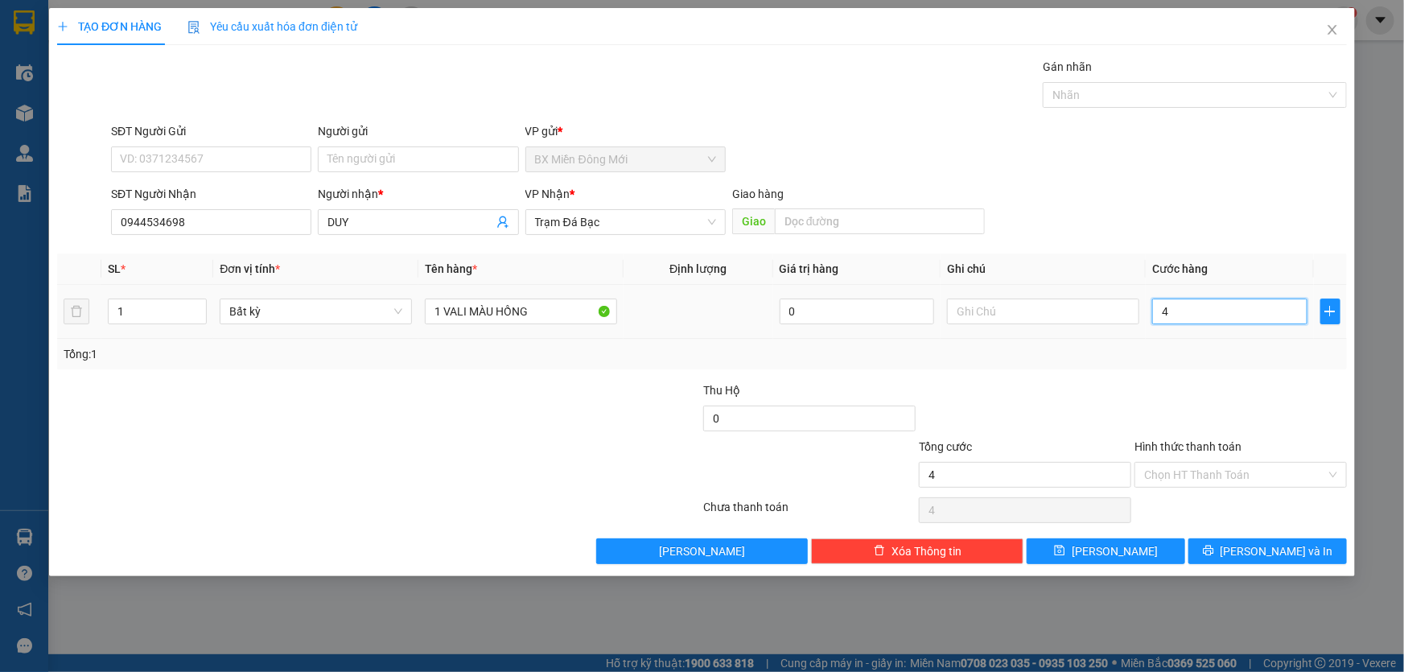
type input "40"
type input "40.000"
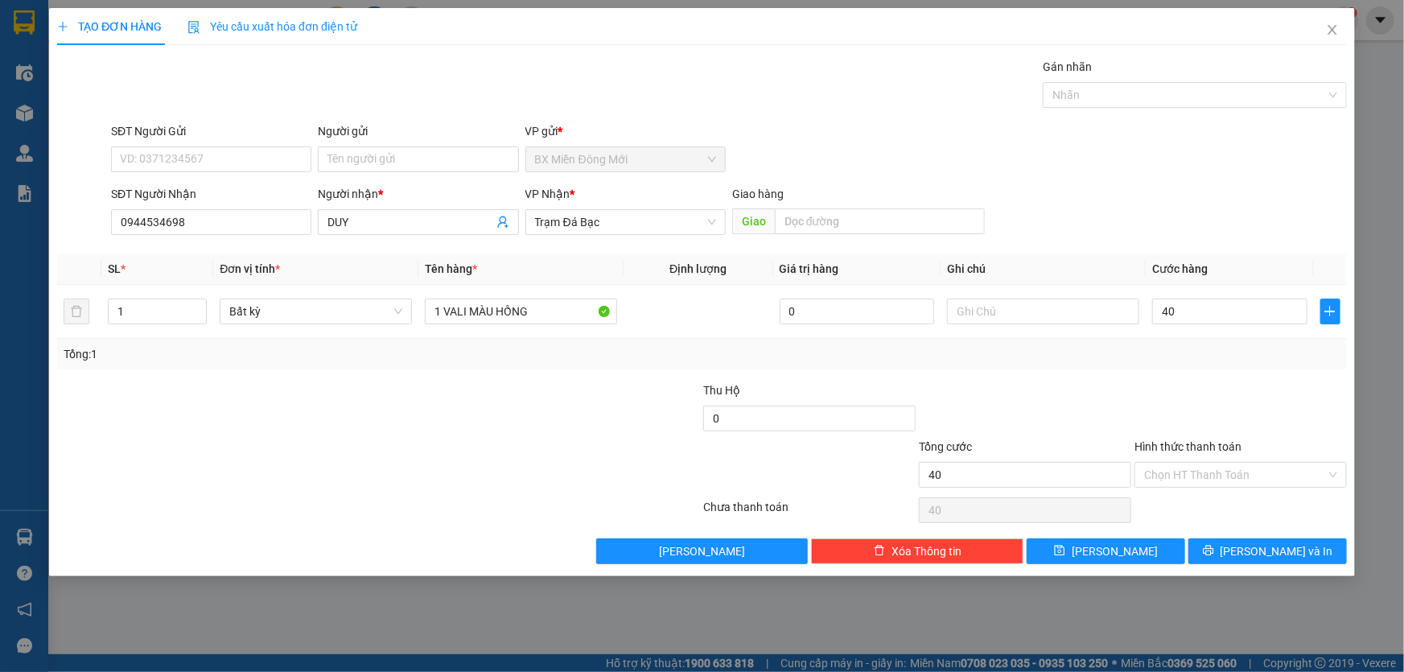
type input "40.000"
click at [1133, 384] on div at bounding box center [1241, 409] width 216 height 56
click at [1214, 554] on icon "printer" at bounding box center [1208, 550] width 11 height 11
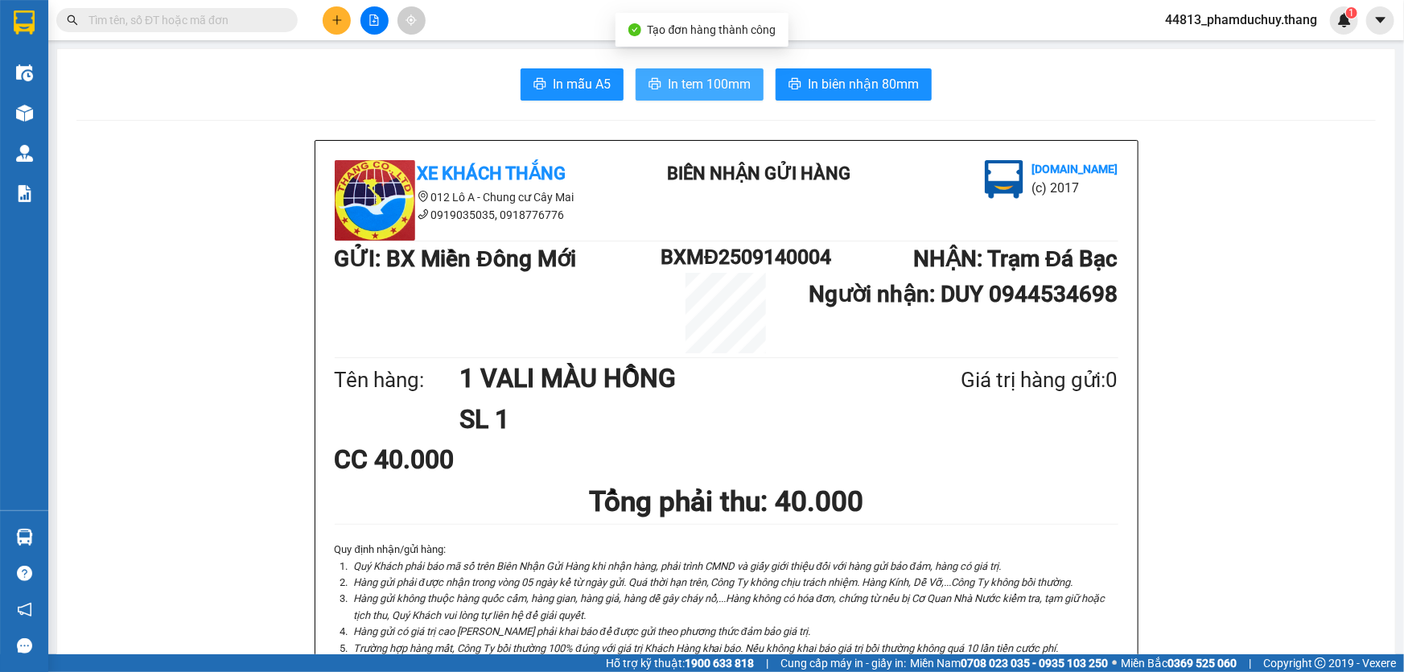
click at [691, 93] on span "In tem 100mm" at bounding box center [709, 84] width 83 height 20
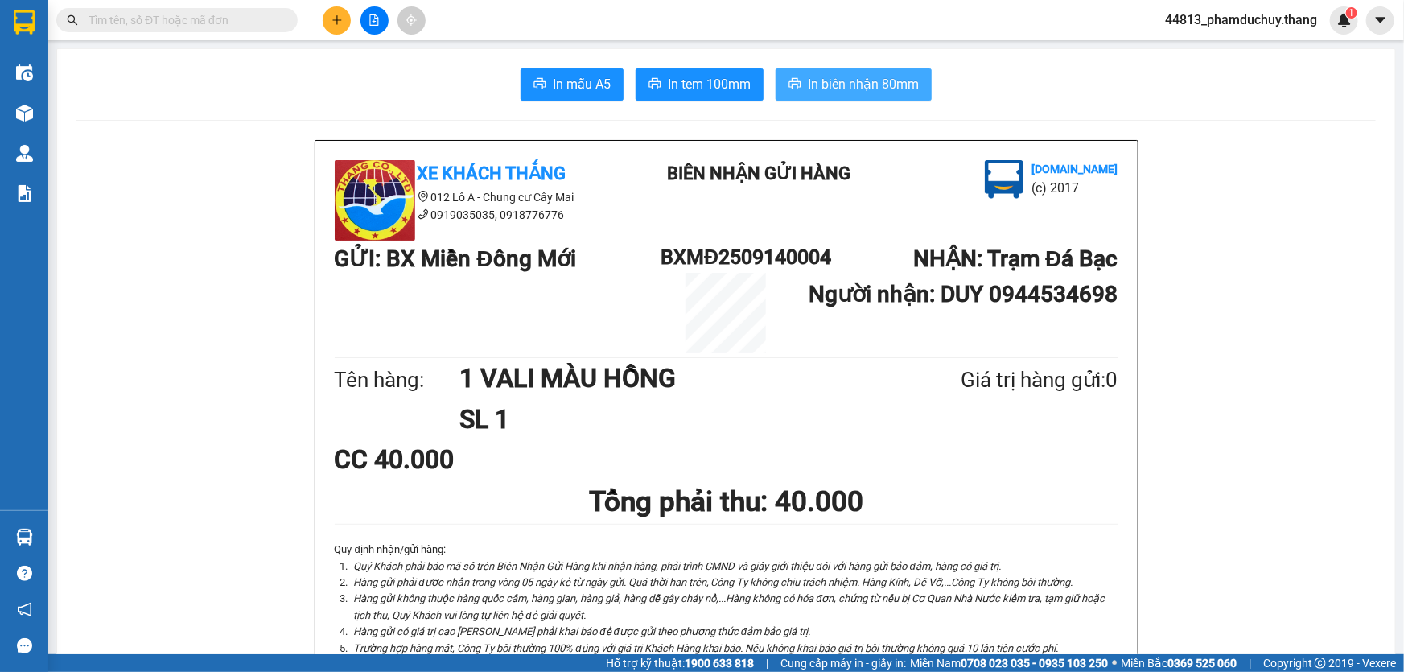
click at [835, 84] on span "In biên nhận 80mm" at bounding box center [863, 84] width 111 height 20
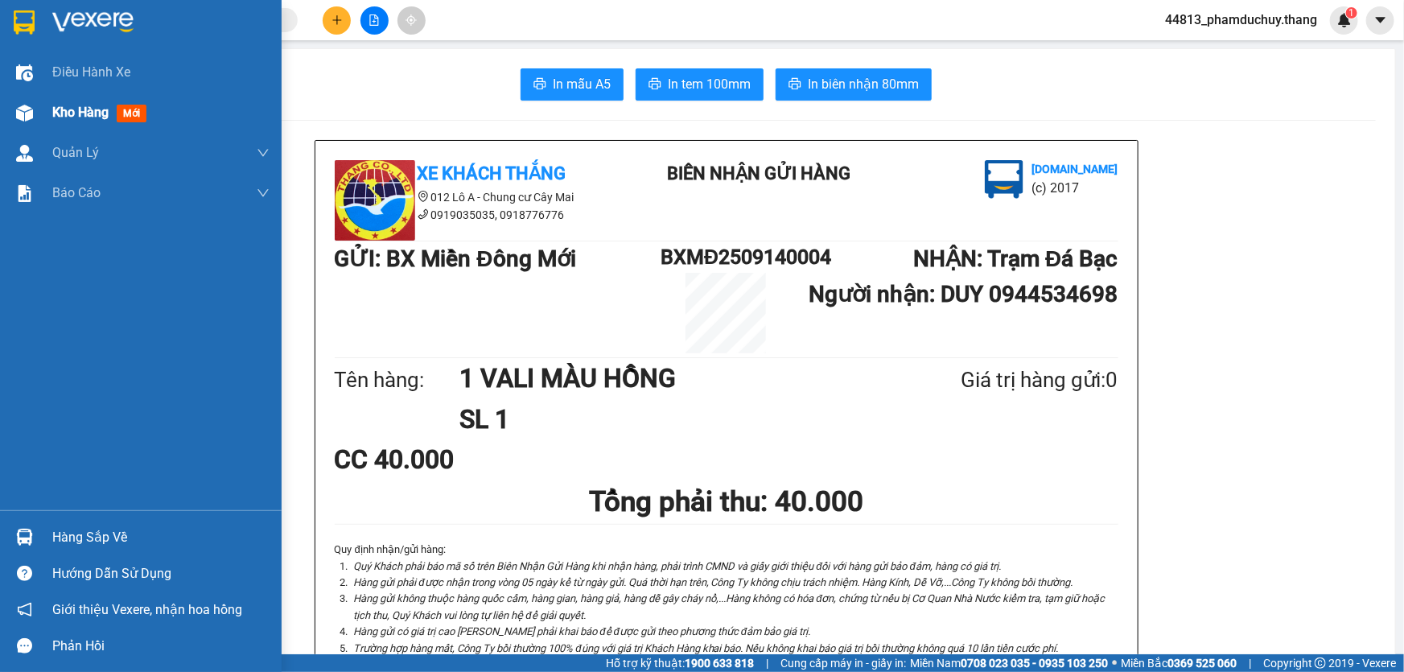
drag, startPoint x: 87, startPoint y: 120, endPoint x: 97, endPoint y: 118, distance: 10.6
click at [91, 120] on span "Kho hàng" at bounding box center [80, 112] width 56 height 15
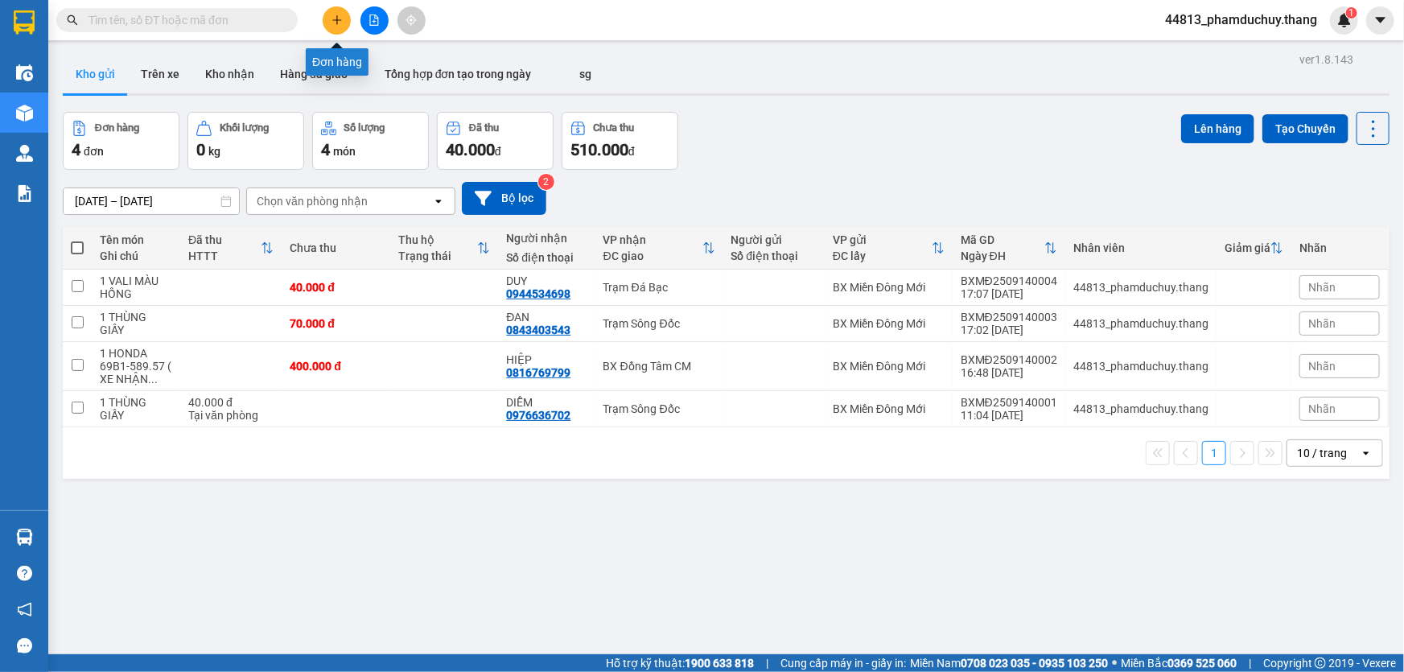
click at [338, 16] on icon "plus" at bounding box center [336, 19] width 11 height 11
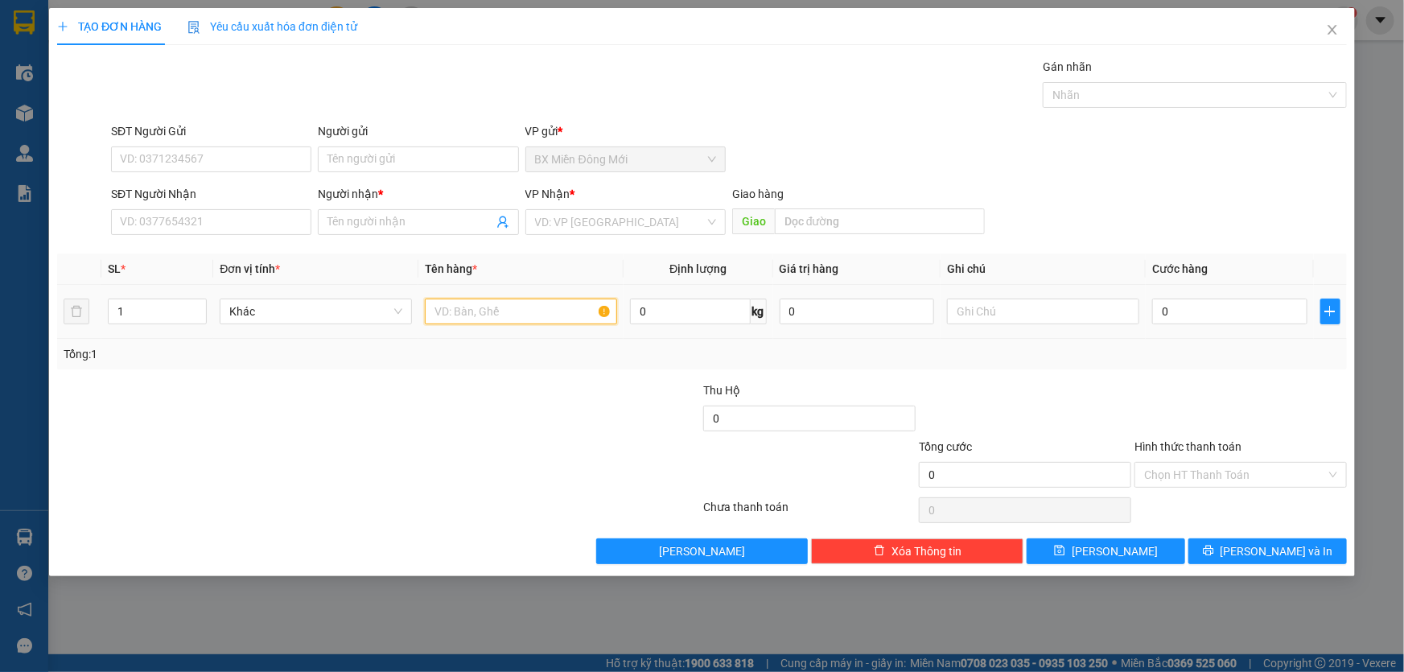
click at [549, 306] on input "text" at bounding box center [521, 311] width 192 height 26
type input "1 THÙNG + 1 BAO MÀU TRẮNG"
click at [1174, 315] on input "0" at bounding box center [1229, 311] width 155 height 26
type input "1"
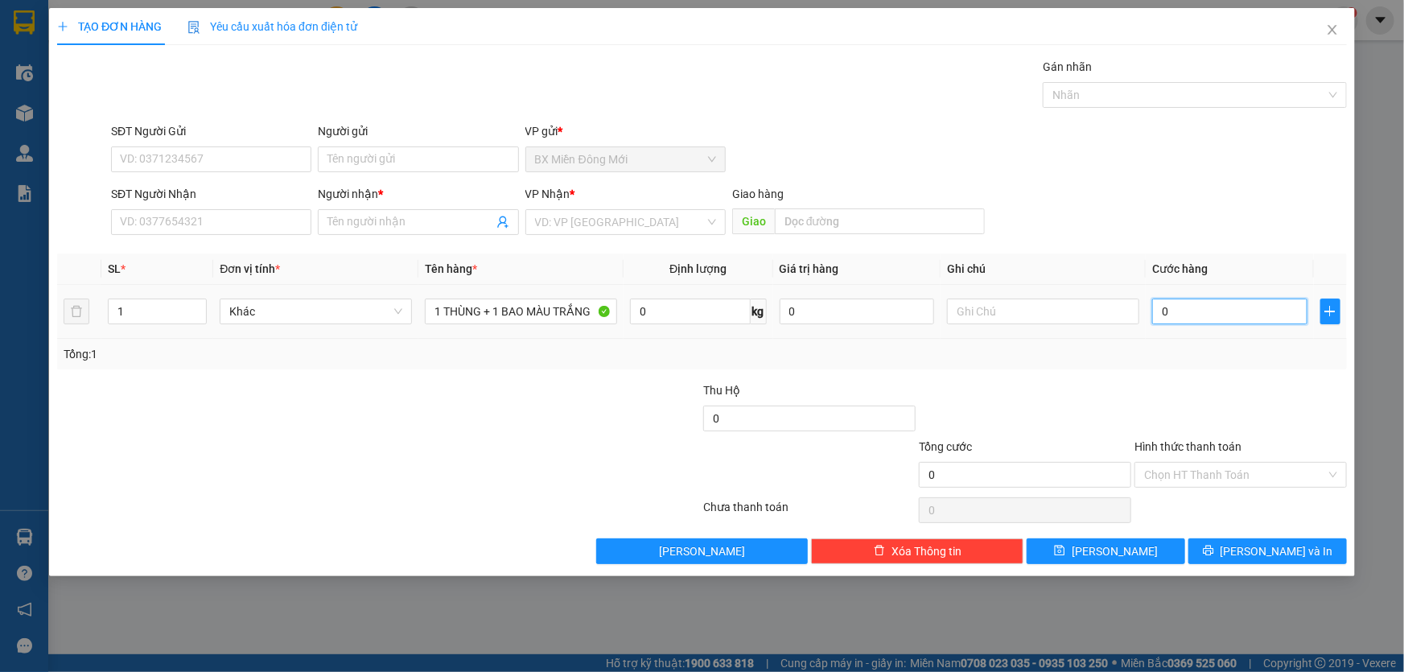
type input "1"
type input "10"
type input "100"
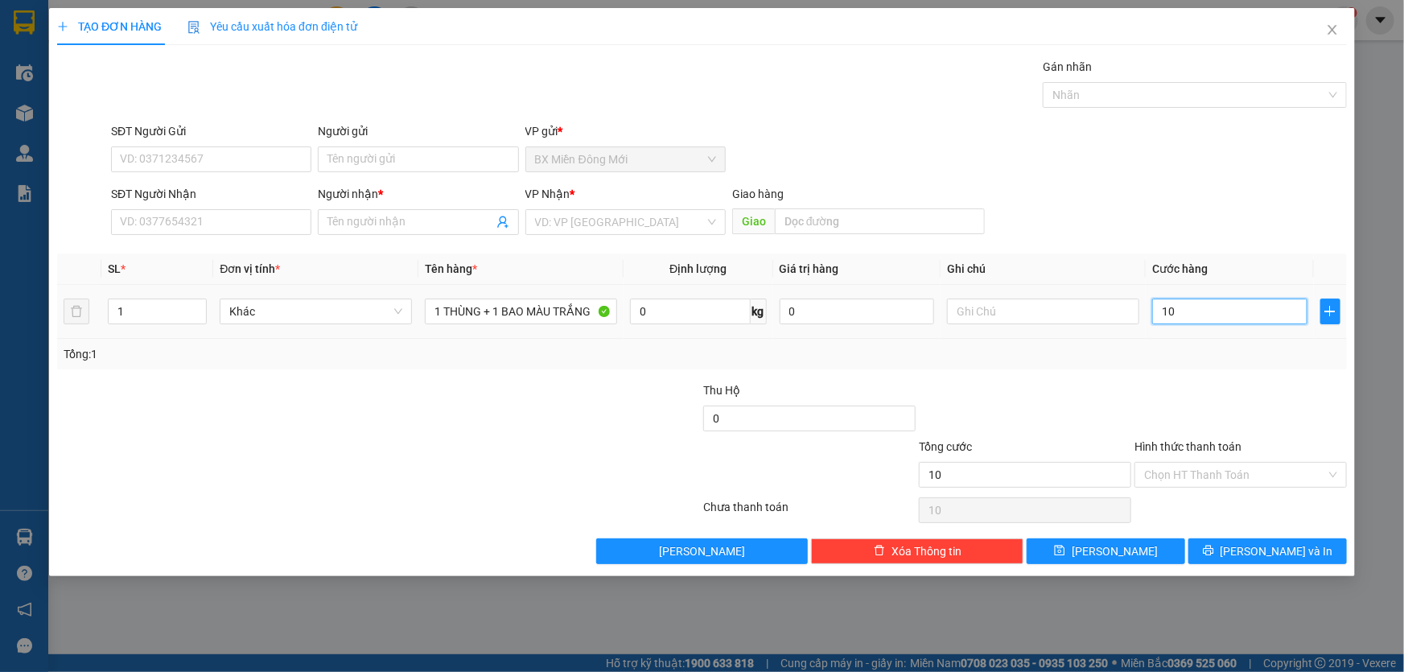
type input "100"
type input "100.000"
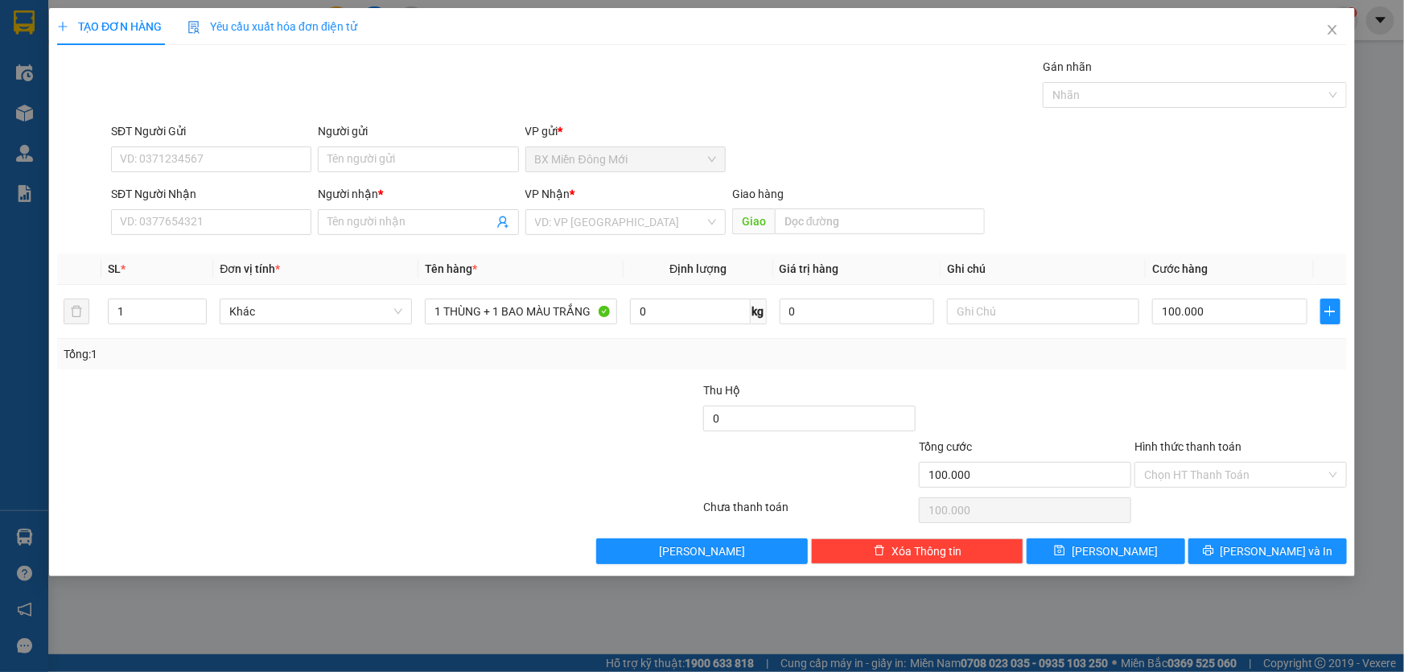
click at [1111, 393] on div at bounding box center [1025, 409] width 216 height 56
type input "2"
click at [199, 308] on icon "up" at bounding box center [199, 308] width 6 height 6
click at [218, 231] on input "SĐT Người Nhận" at bounding box center [211, 222] width 200 height 26
click at [207, 228] on input "SĐT Người Nhận" at bounding box center [211, 222] width 200 height 26
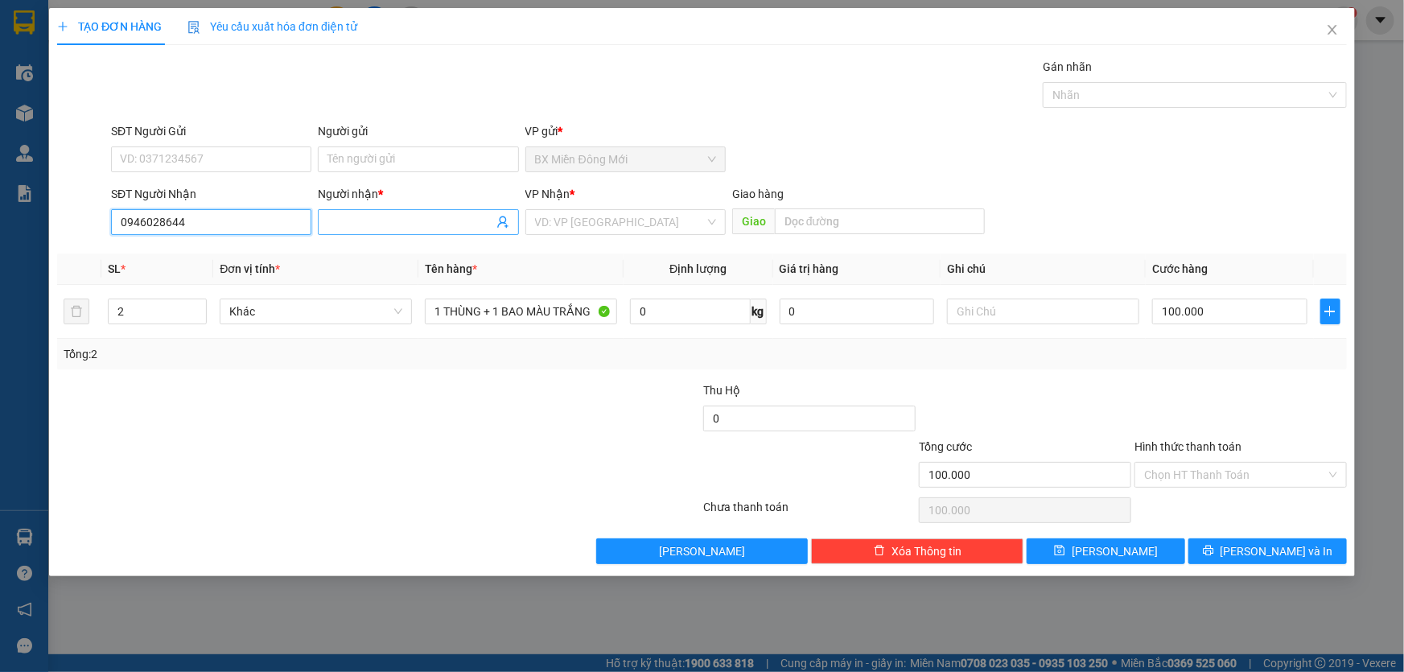
type input "0946028644"
click at [427, 224] on input "Người nhận *" at bounding box center [409, 222] width 165 height 18
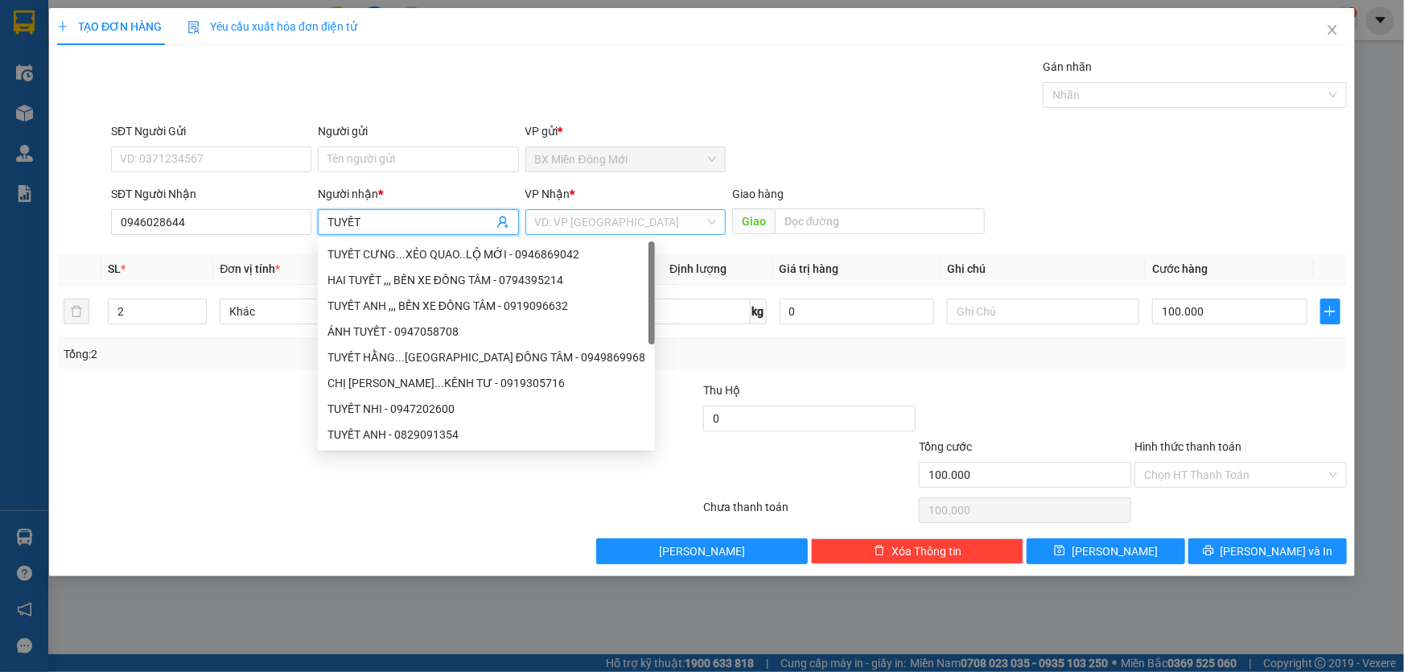
type input "TUYẾT"
click at [619, 226] on input "search" at bounding box center [620, 222] width 170 height 24
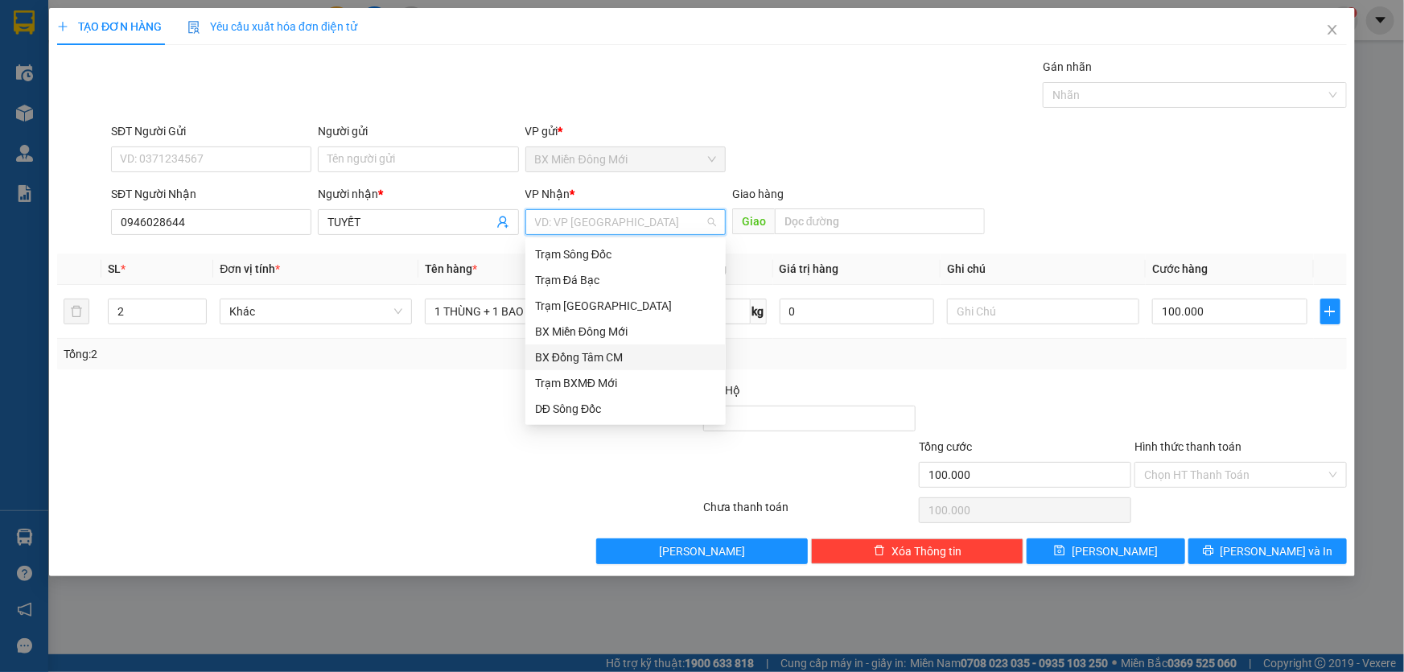
click at [596, 354] on div "BX Đồng Tâm CM" at bounding box center [625, 357] width 181 height 18
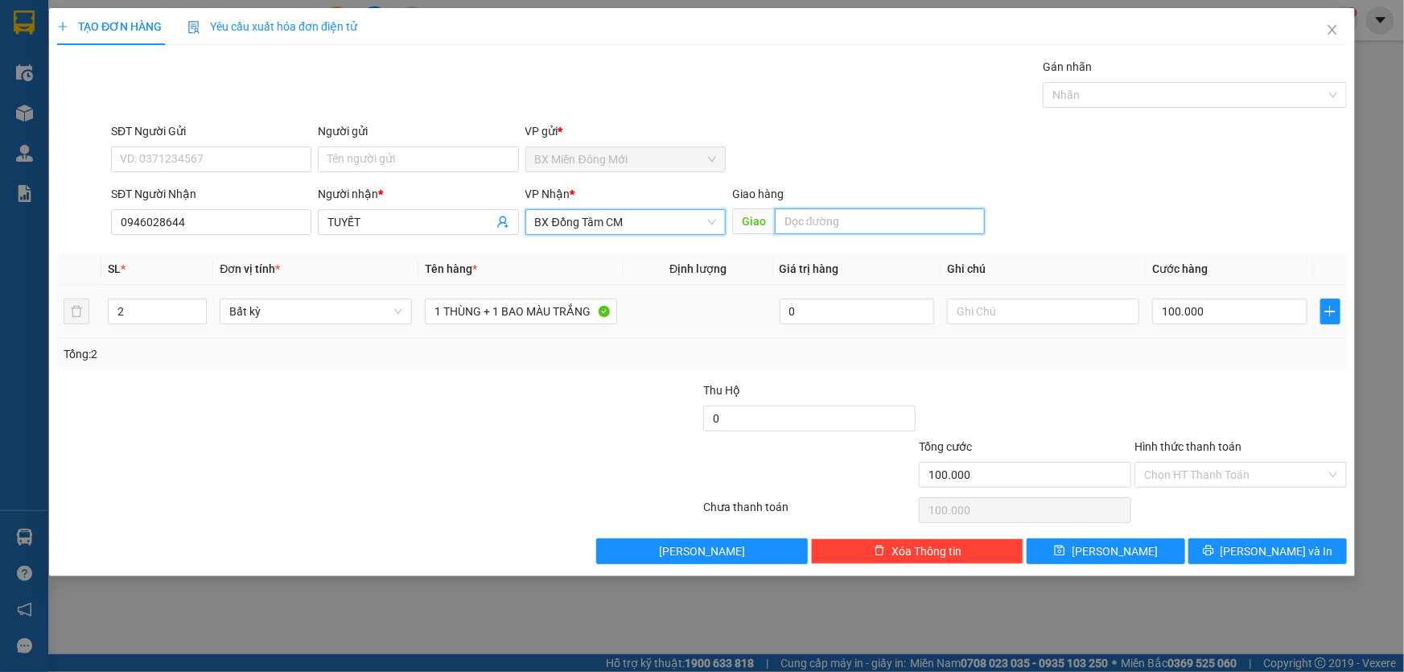
click at [842, 228] on input "text" at bounding box center [880, 221] width 210 height 26
type input "CƠI 4"
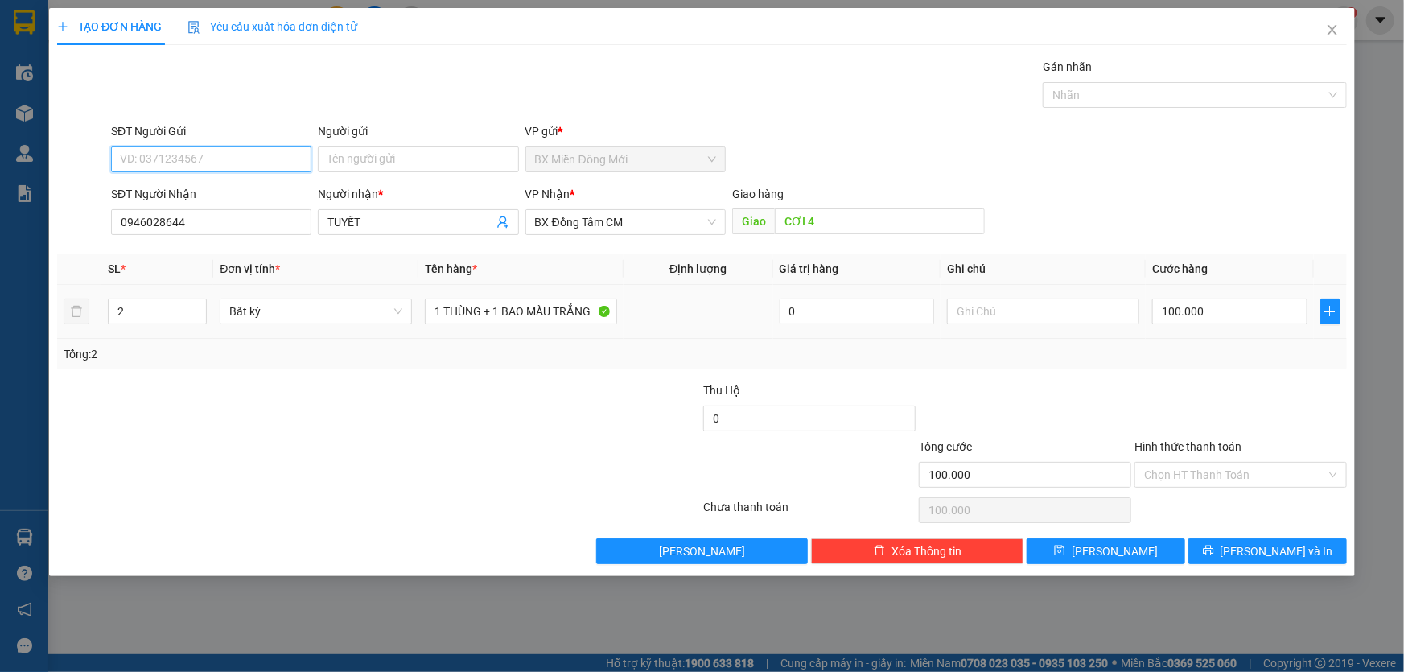
click at [245, 163] on input "SĐT Người Gửi" at bounding box center [211, 159] width 200 height 26
click at [215, 231] on input "0946028644" at bounding box center [211, 222] width 200 height 26
click at [146, 224] on input "0946028644" at bounding box center [211, 222] width 200 height 26
click at [198, 217] on input "0946028644" at bounding box center [211, 222] width 200 height 26
click at [211, 158] on input "SĐT Người Gửi" at bounding box center [211, 159] width 200 height 26
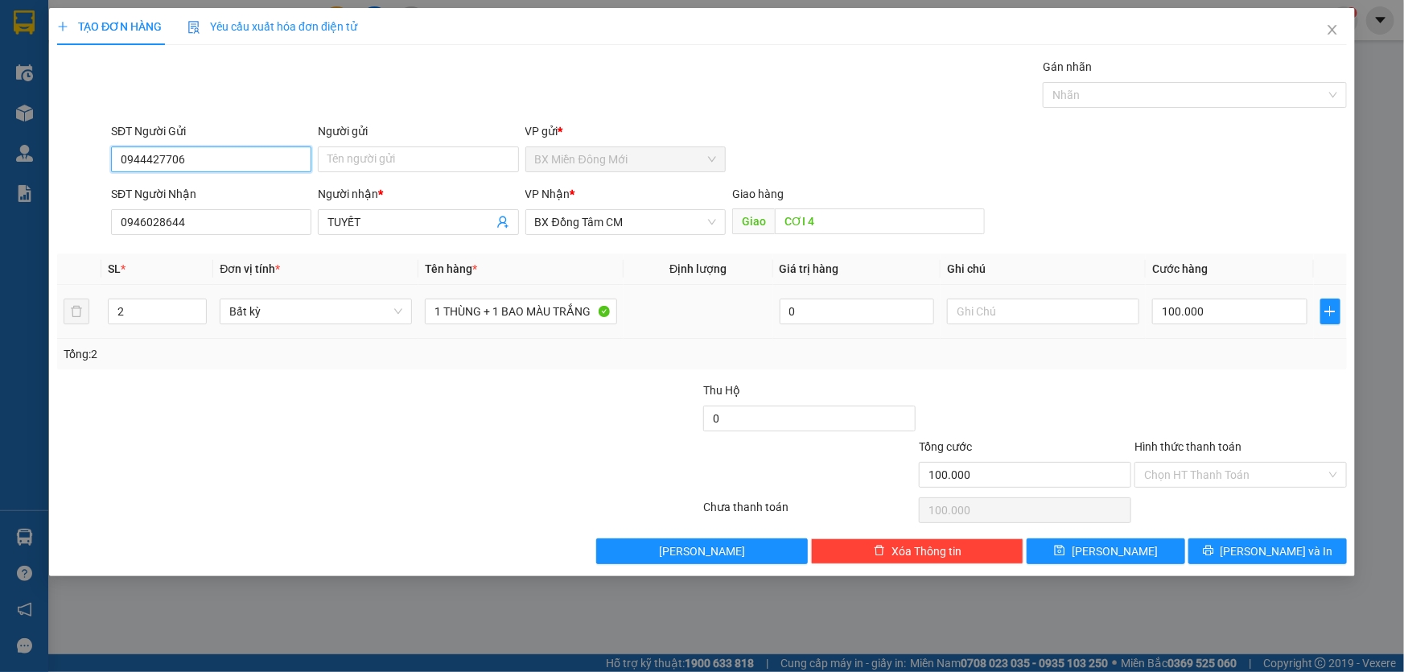
drag, startPoint x: 212, startPoint y: 158, endPoint x: 132, endPoint y: 161, distance: 79.7
click at [111, 165] on input "0944427706" at bounding box center [211, 159] width 200 height 26
type input "0944427706"
drag, startPoint x: 194, startPoint y: 230, endPoint x: 126, endPoint y: 232, distance: 68.4
click at [126, 232] on input "0946028644" at bounding box center [211, 222] width 200 height 26
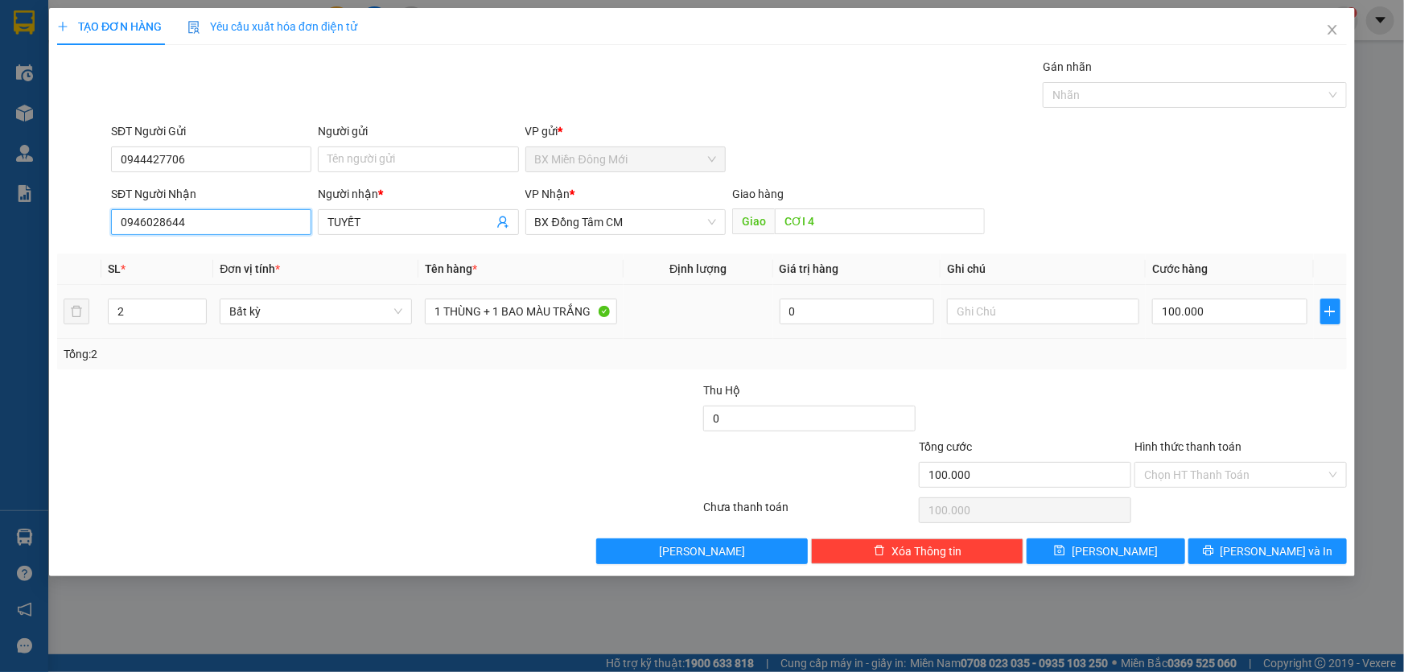
click at [200, 209] on input "0946028644" at bounding box center [211, 222] width 200 height 26
type input "0"
paste input "0944427706"
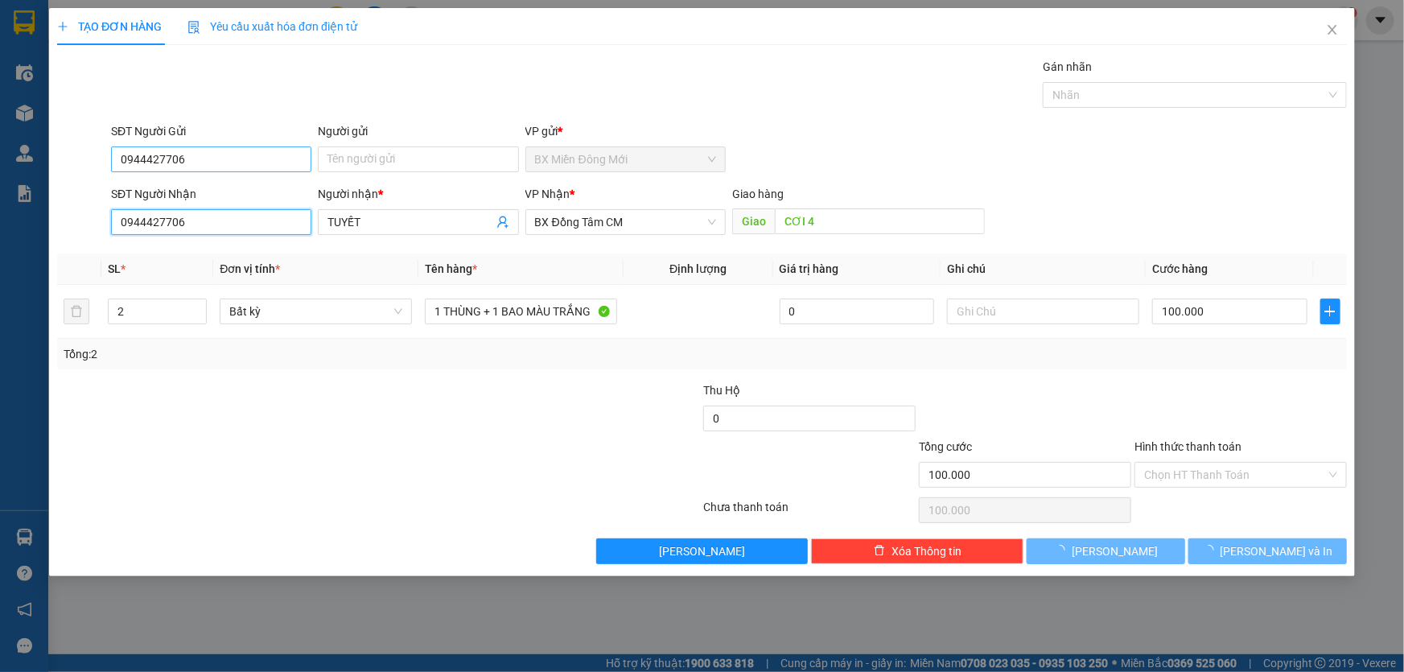
type input "0944427706"
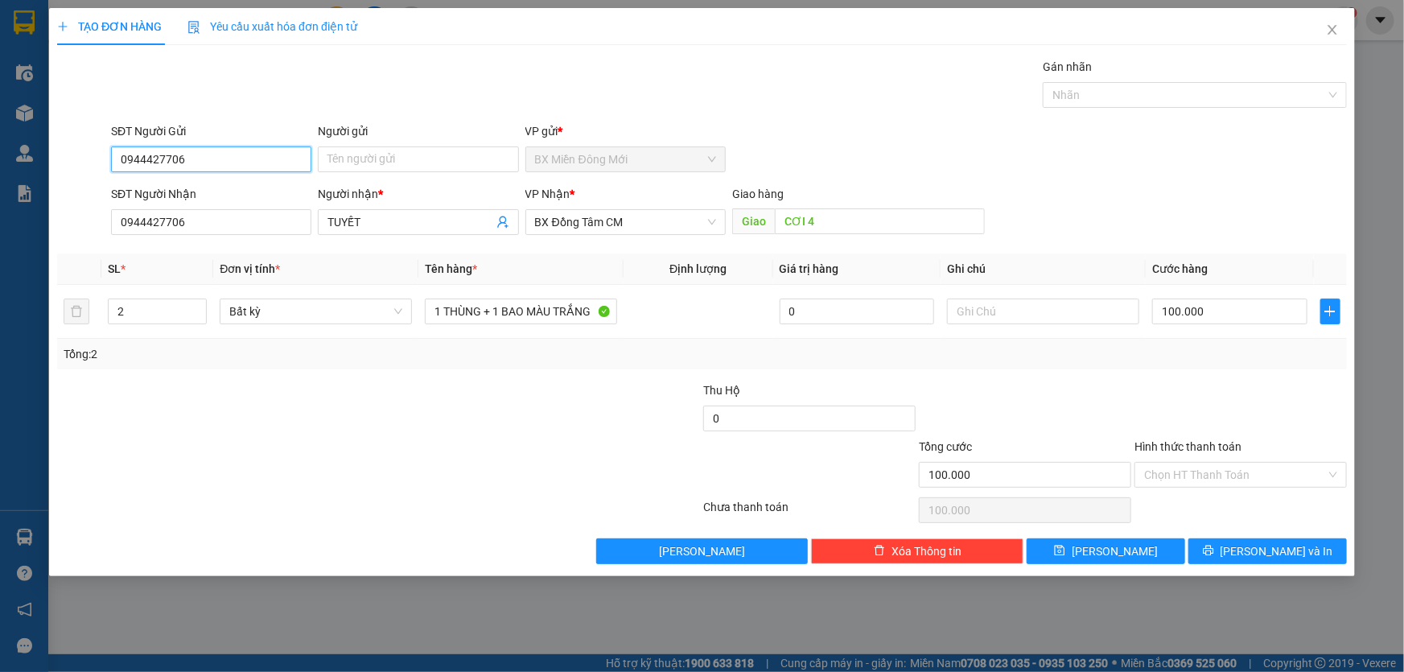
drag, startPoint x: 216, startPoint y: 161, endPoint x: 79, endPoint y: 161, distance: 136.8
click at [81, 161] on div "SĐT Người Gửi 0944427706 0944427706 Người gửi Tên người gửi VP gửi * BX Miền [G…" at bounding box center [702, 150] width 1293 height 56
click at [1229, 470] on input "Hình thức thanh toán" at bounding box center [1235, 475] width 182 height 24
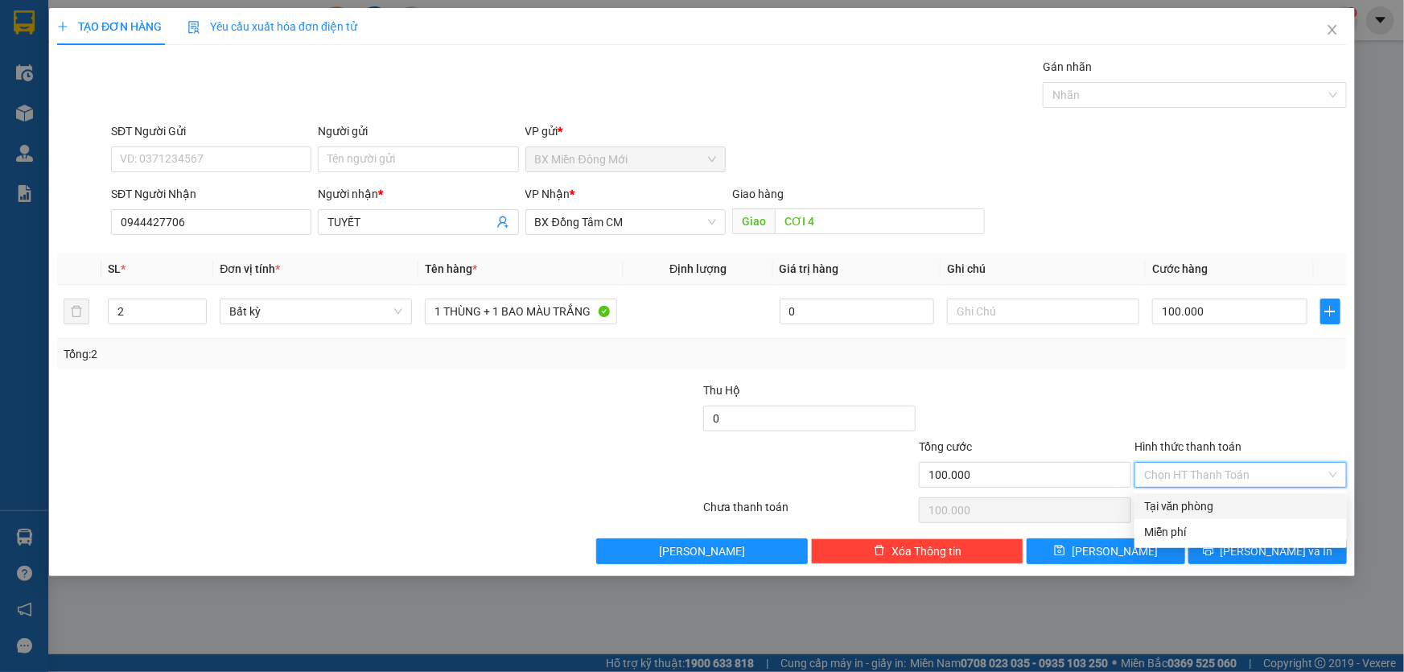
click at [1215, 513] on div "Tại văn phòng" at bounding box center [1240, 506] width 193 height 18
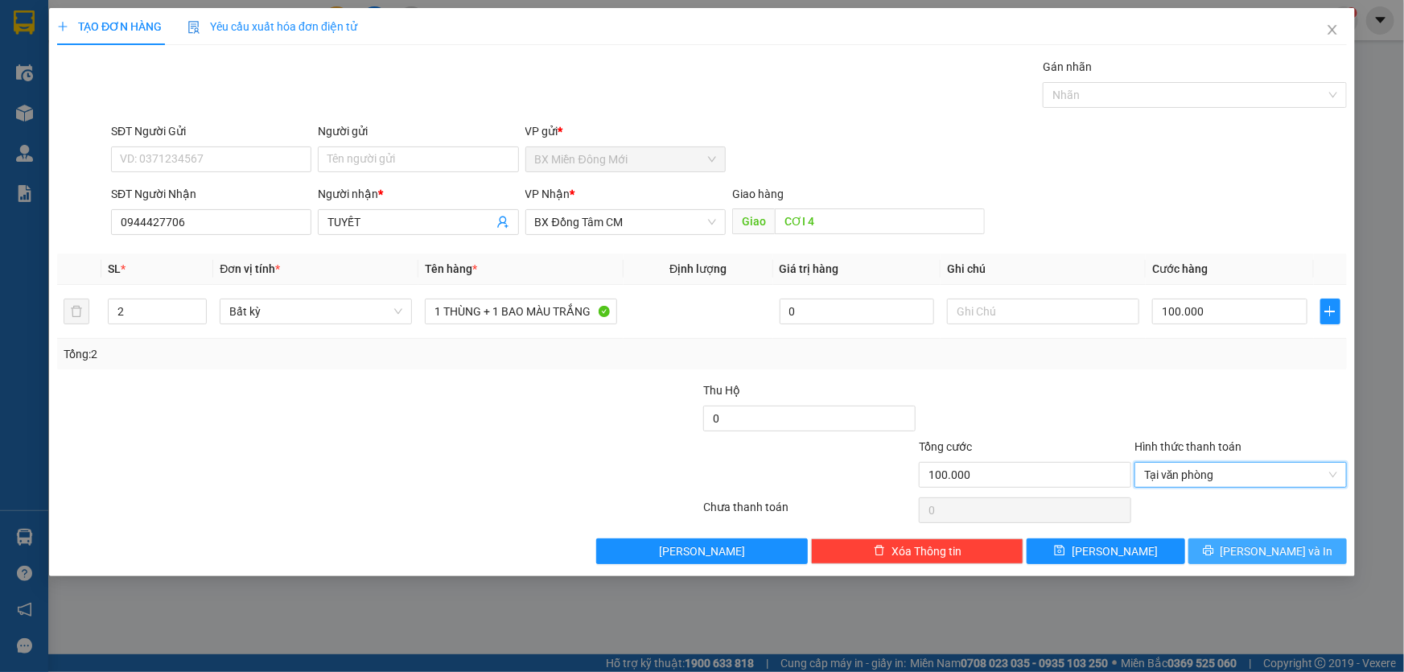
click at [1226, 543] on button "[PERSON_NAME] và In" at bounding box center [1267, 551] width 158 height 26
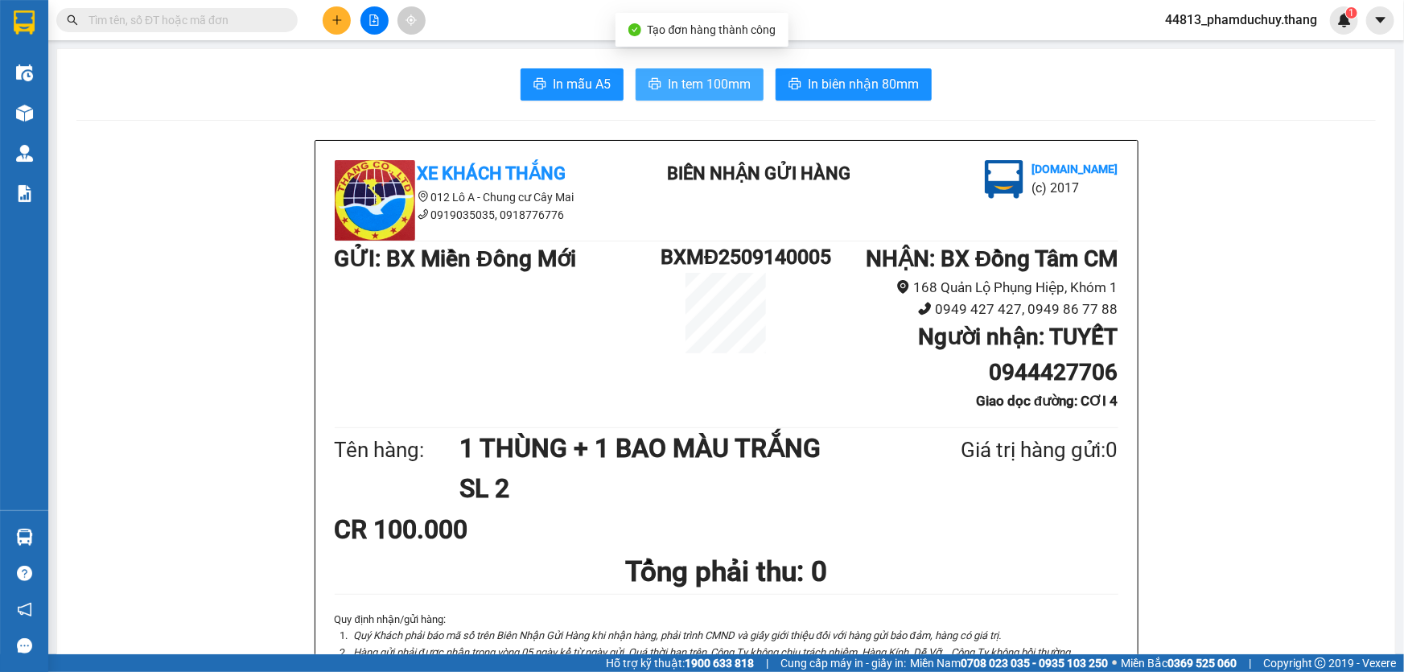
click at [724, 88] on span "In tem 100mm" at bounding box center [709, 84] width 83 height 20
click at [677, 77] on span "In tem 100mm" at bounding box center [709, 84] width 83 height 20
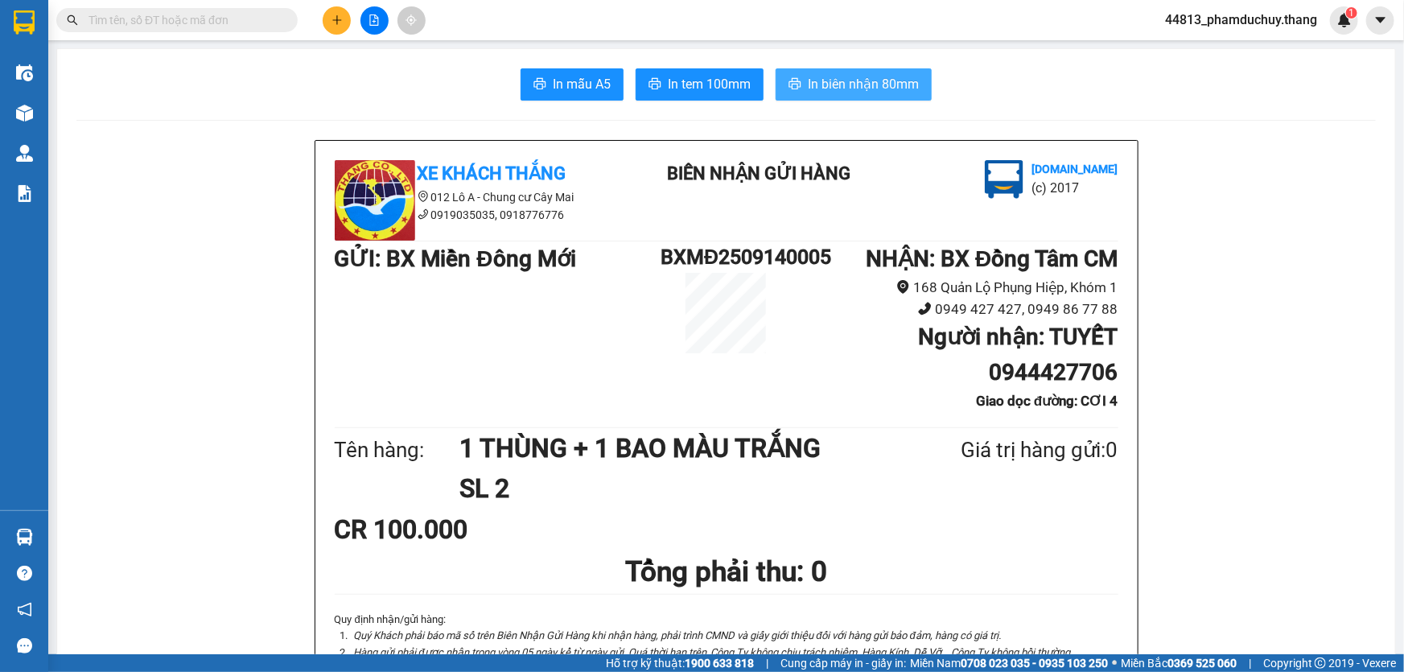
click at [901, 90] on span "In biên nhận 80mm" at bounding box center [863, 84] width 111 height 20
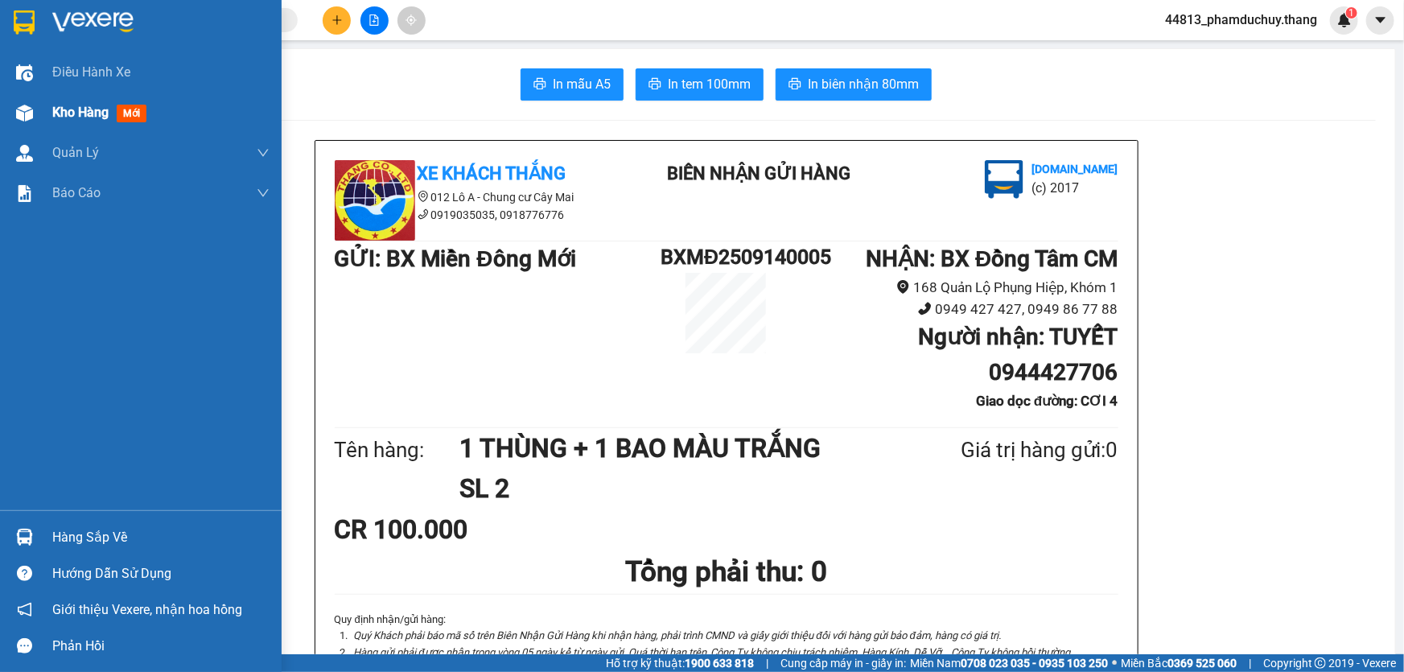
click at [73, 109] on span "Kho hàng" at bounding box center [80, 112] width 56 height 15
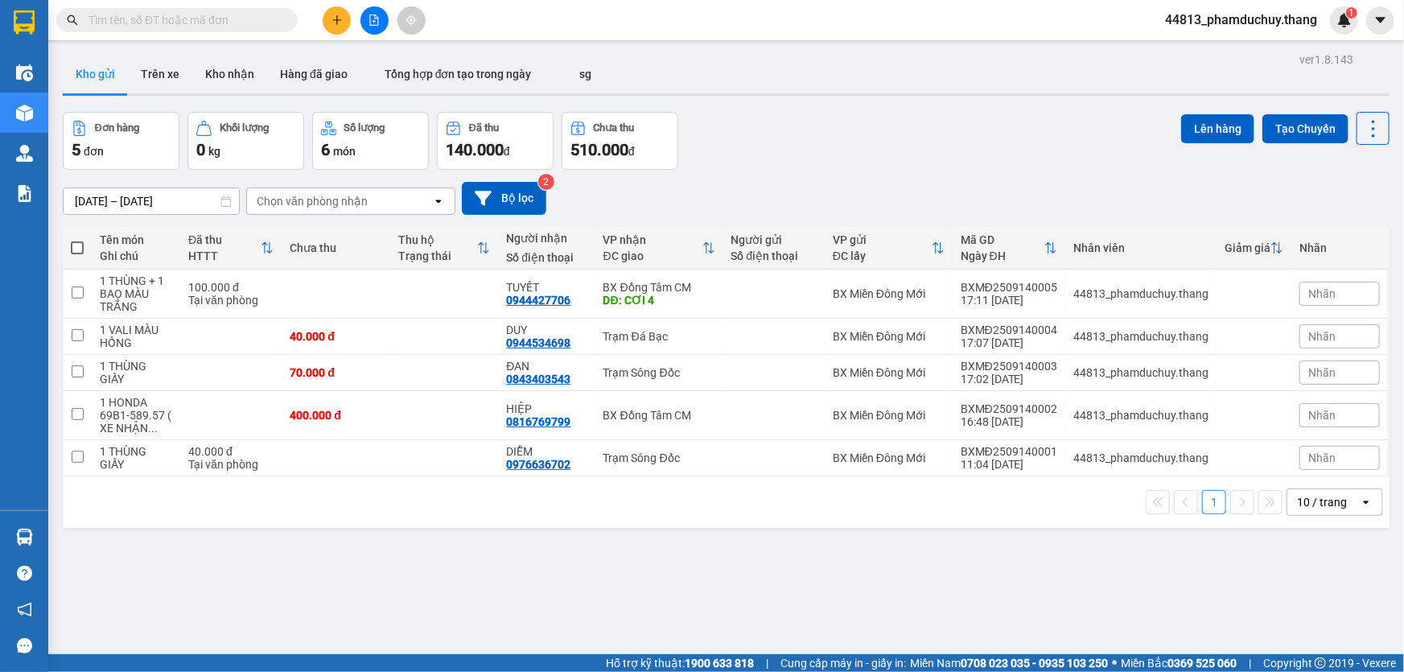
click at [254, 18] on input "text" at bounding box center [183, 20] width 190 height 18
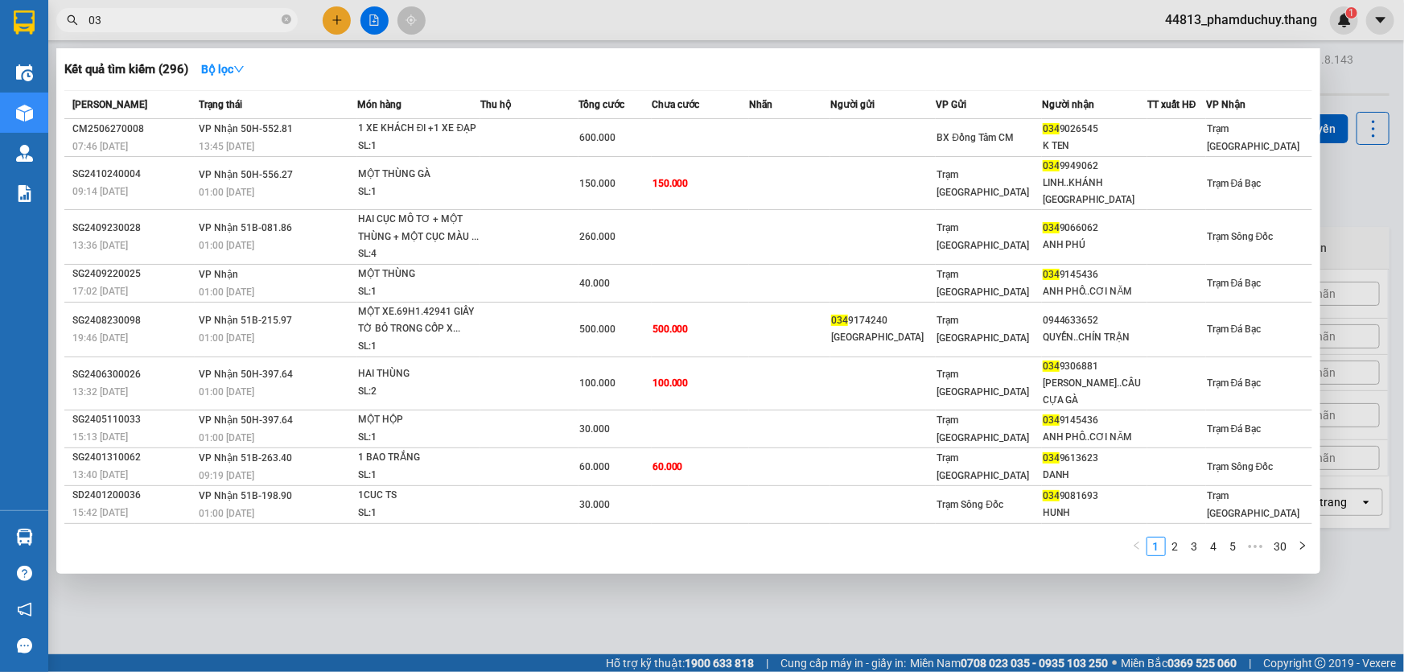
type input "0"
type input "5258"
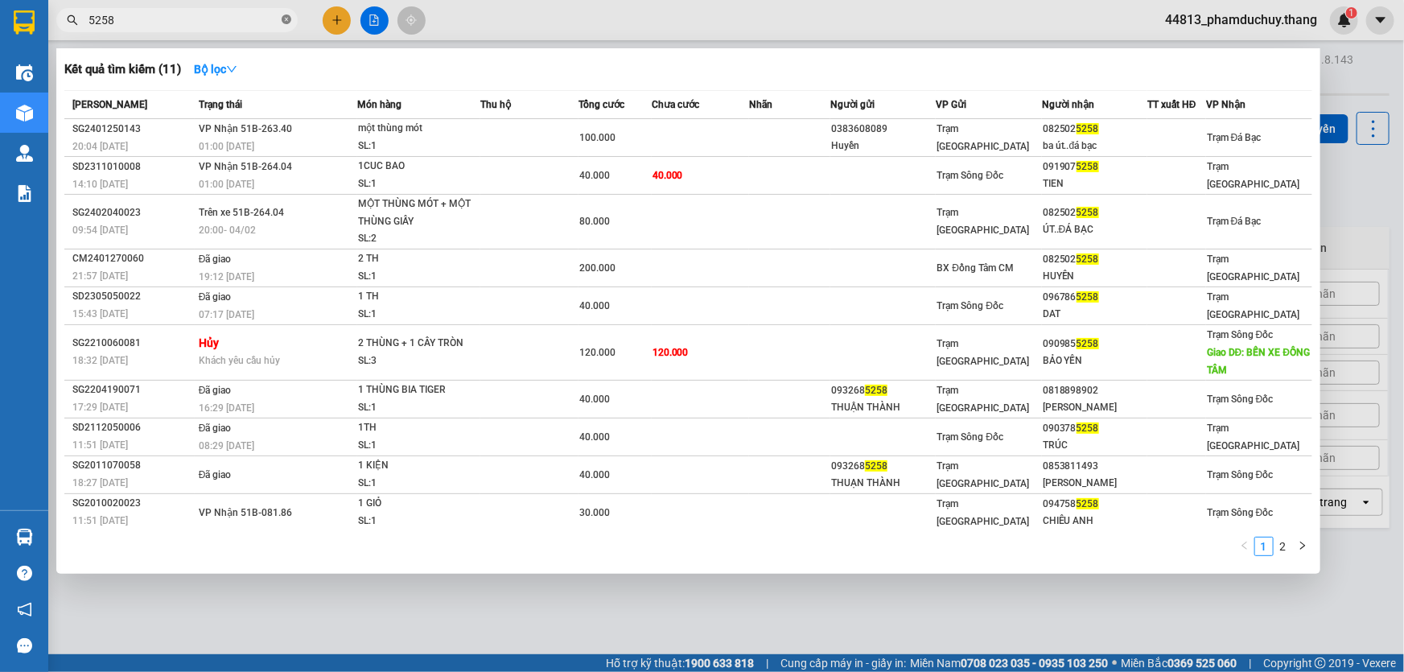
click at [286, 23] on icon "close-circle" at bounding box center [287, 19] width 10 height 10
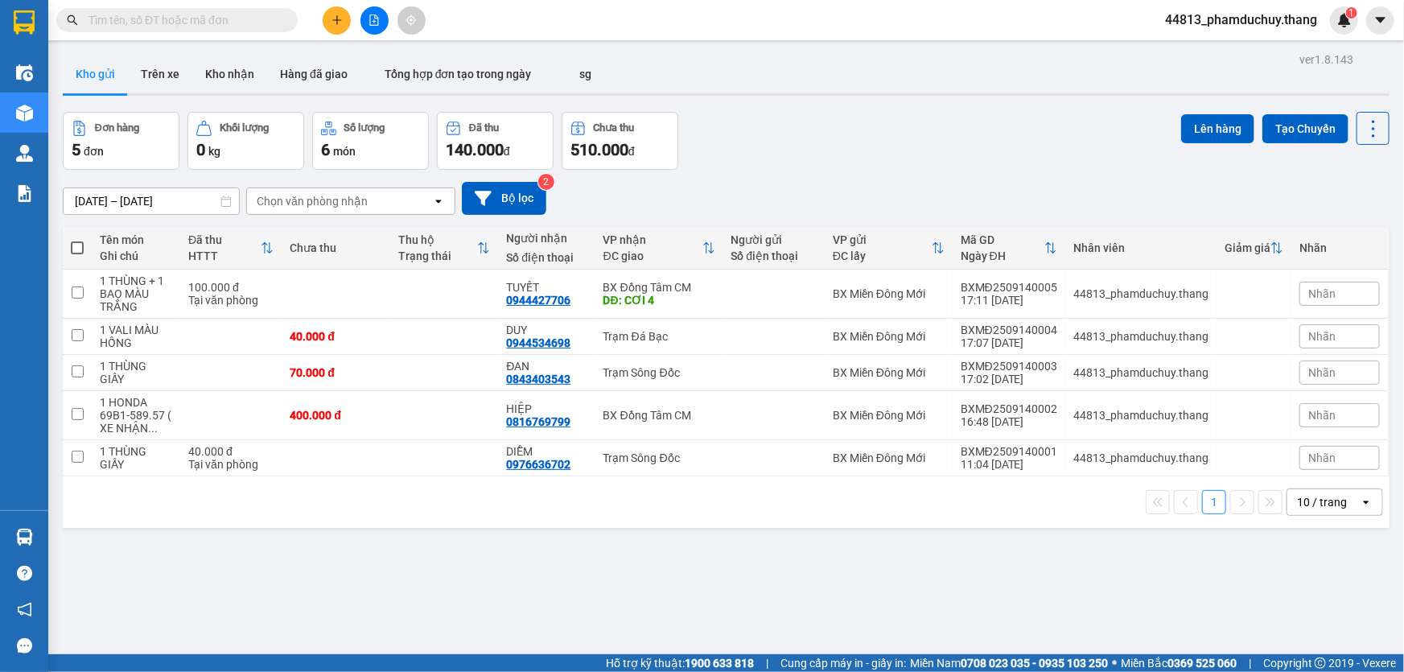
click at [263, 20] on input "text" at bounding box center [183, 20] width 190 height 18
click at [225, 25] on input "text" at bounding box center [183, 20] width 190 height 18
click at [247, 19] on input "text" at bounding box center [183, 20] width 190 height 18
click at [231, 21] on input "text" at bounding box center [183, 20] width 190 height 18
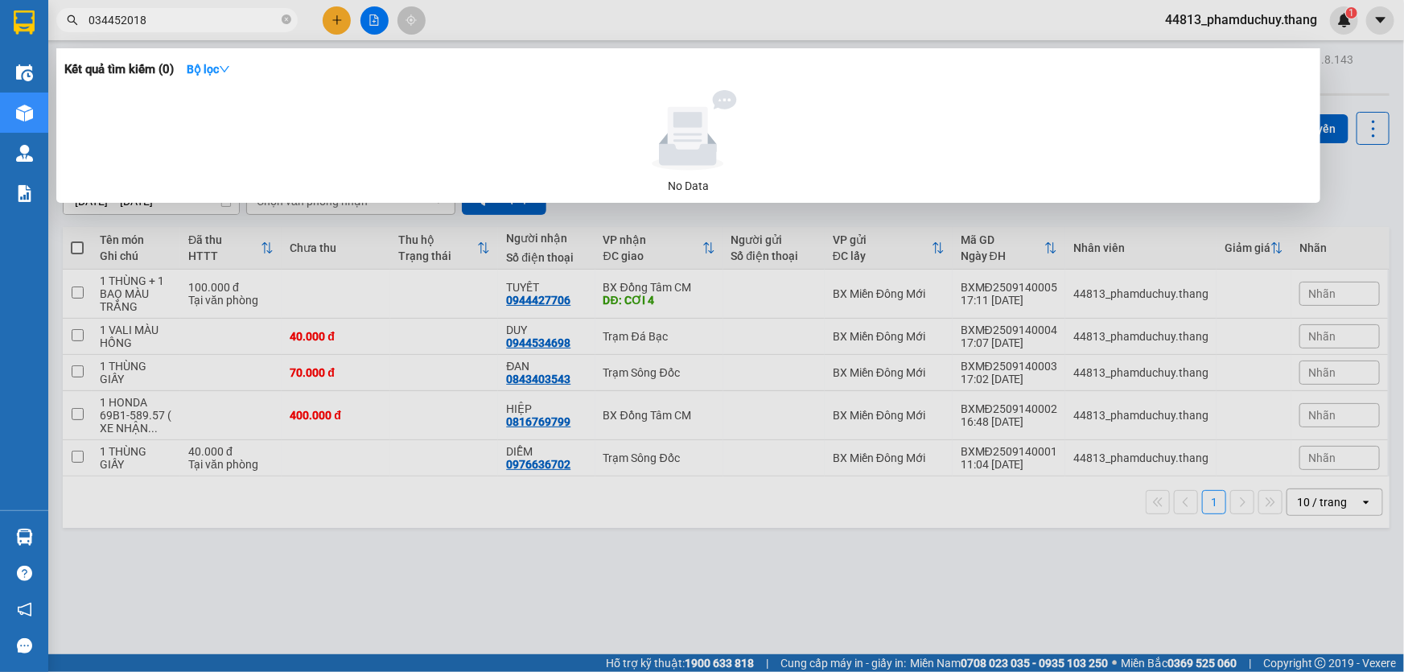
type input "0344520184"
click at [282, 22] on icon "close-circle" at bounding box center [287, 19] width 10 height 10
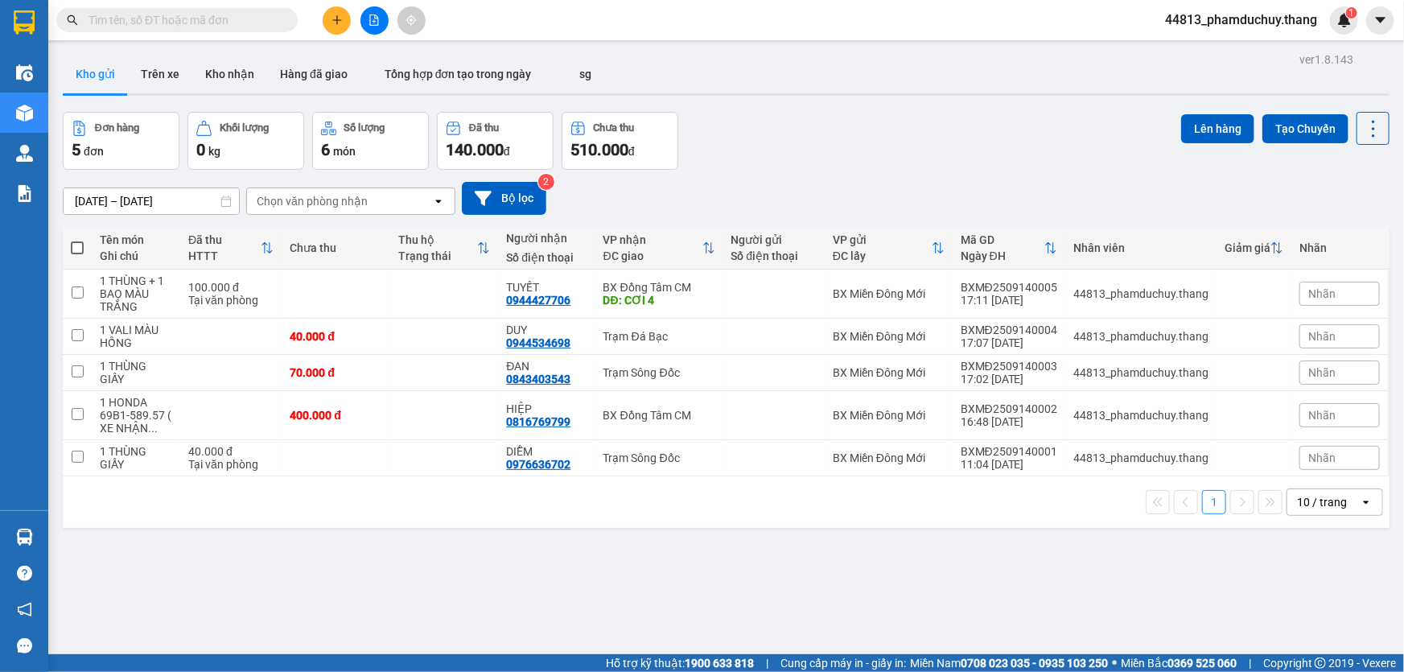
click at [251, 20] on input "text" at bounding box center [183, 20] width 190 height 18
click at [272, 22] on input "text" at bounding box center [183, 20] width 190 height 18
click at [77, 251] on span at bounding box center [77, 247] width 13 height 13
click at [77, 240] on input "checkbox" at bounding box center [77, 240] width 0 height 0
checkbox input "true"
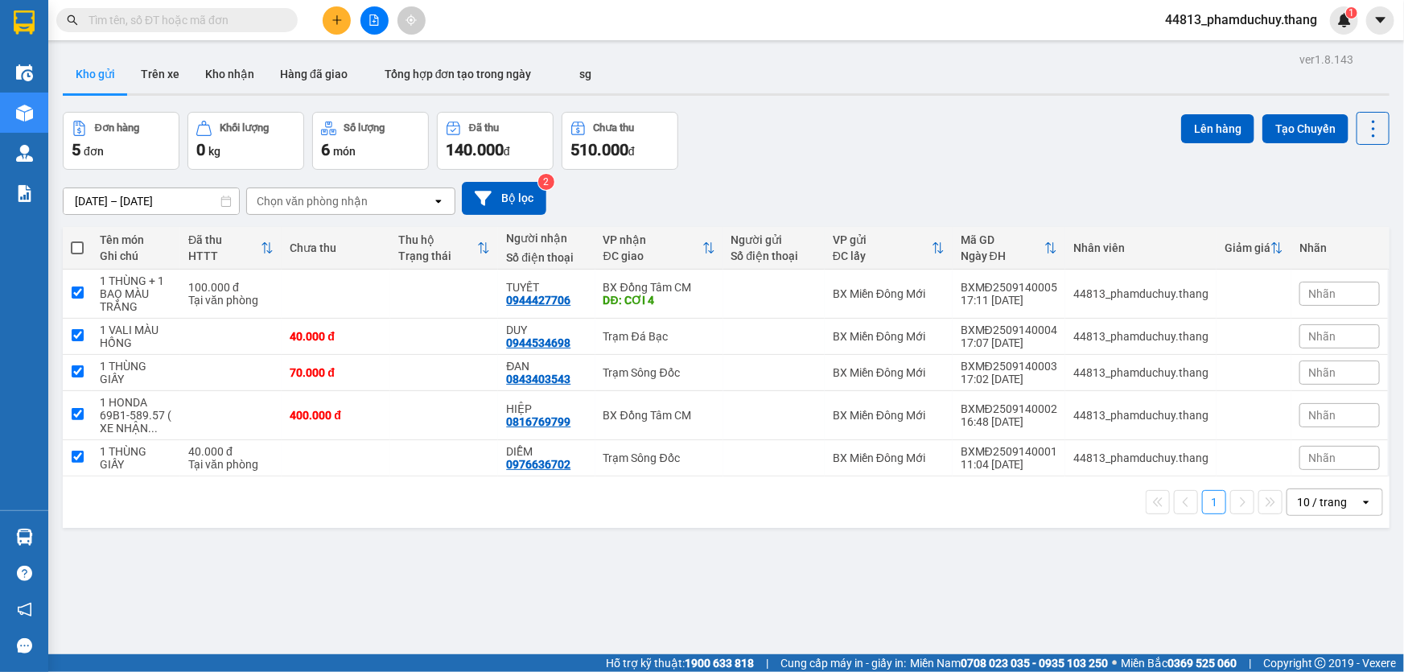
checkbox input "true"
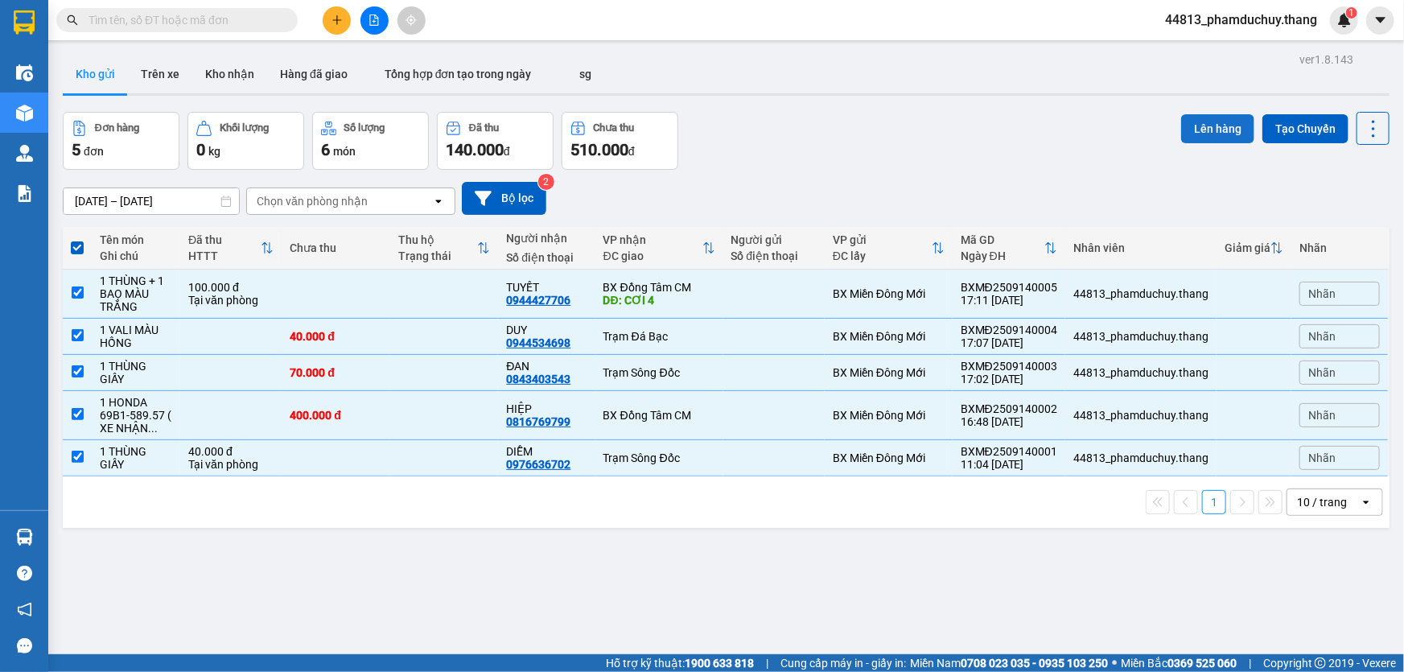
click at [1199, 129] on button "Lên hàng" at bounding box center [1217, 128] width 73 height 29
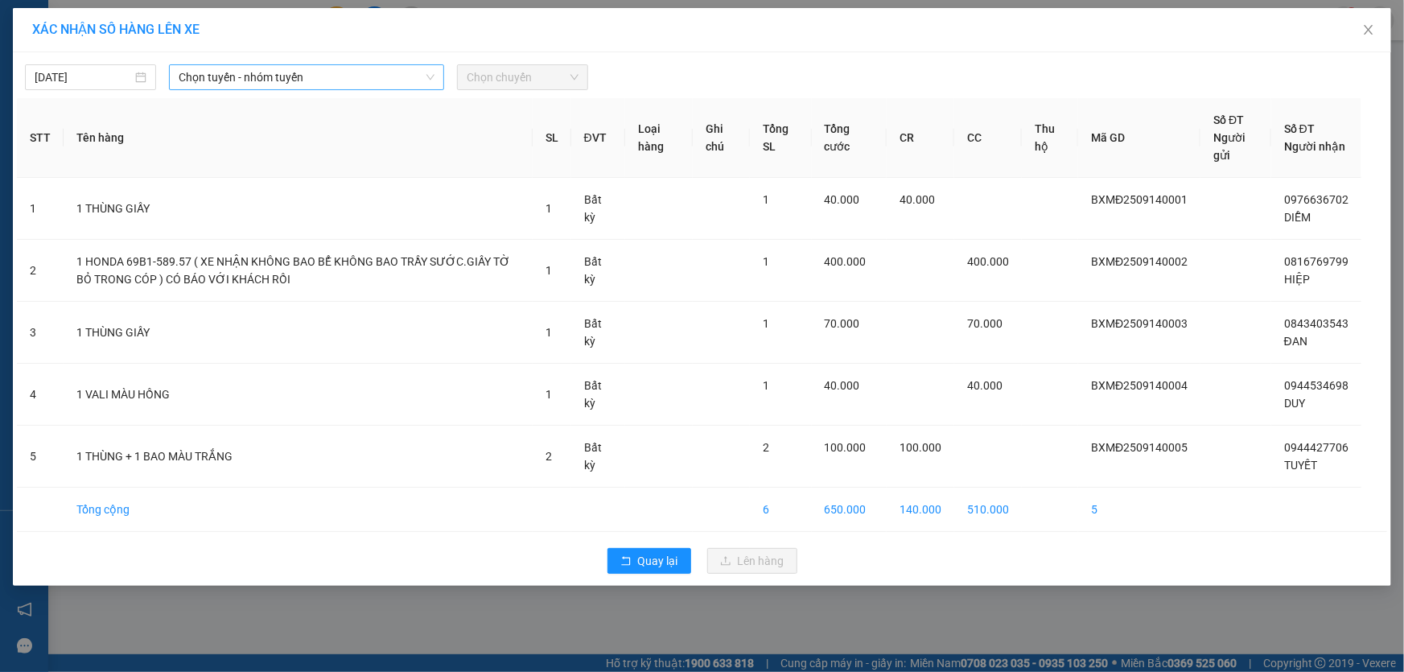
drag, startPoint x: 230, startPoint y: 79, endPoint x: 241, endPoint y: 89, distance: 15.4
click at [232, 79] on span "Chọn tuyến - nhóm tuyến" at bounding box center [307, 77] width 256 height 24
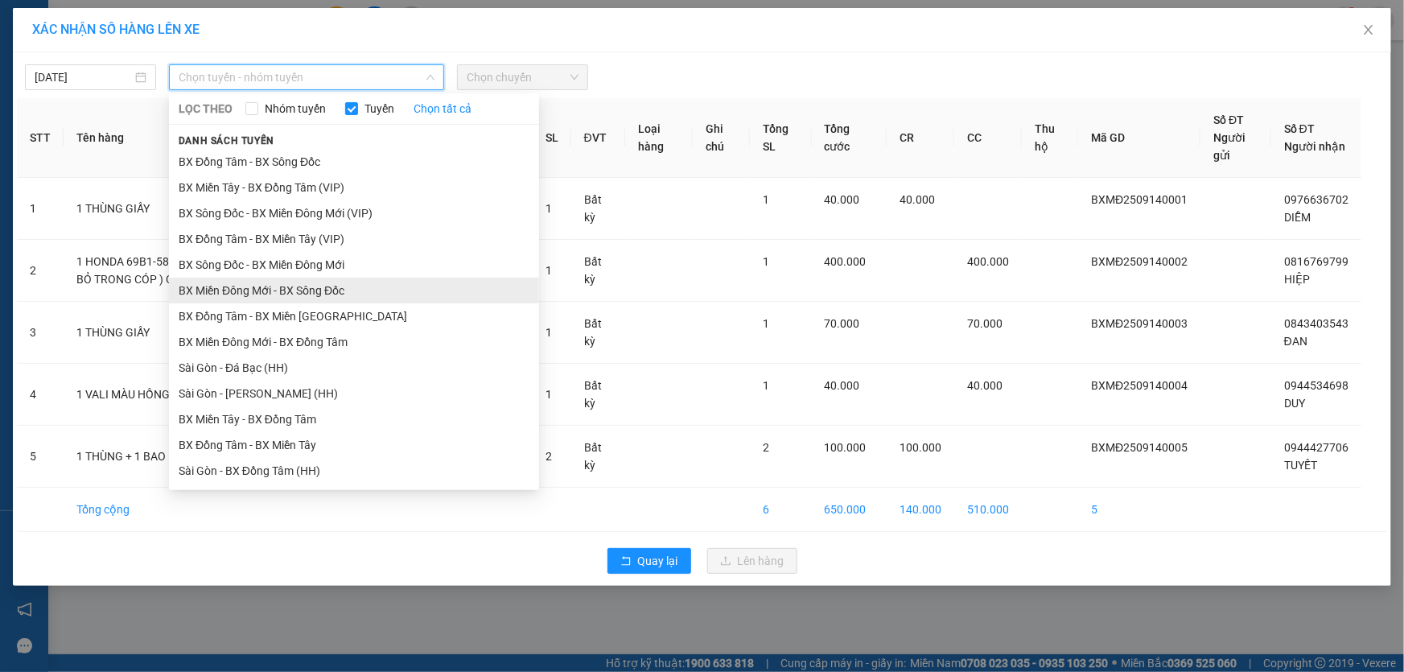
click at [276, 293] on li "BX Miền Đông Mới - BX Sông Đốc" at bounding box center [354, 291] width 370 height 26
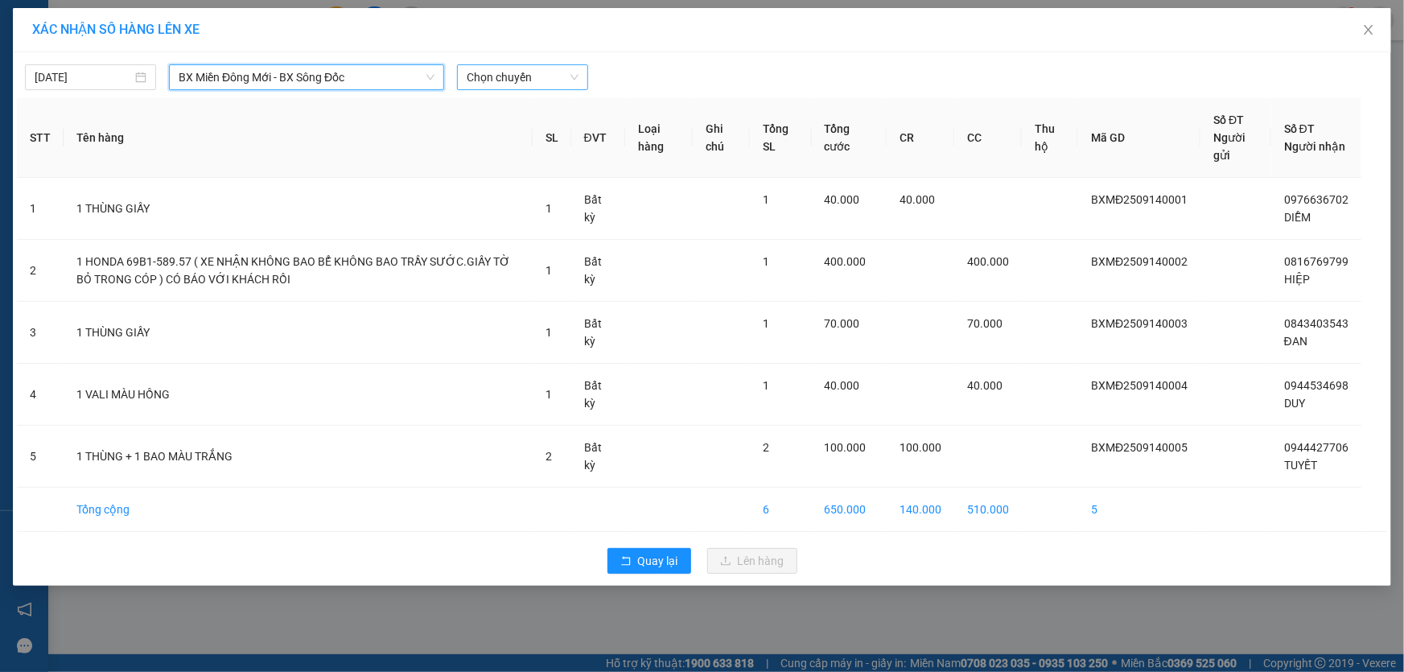
click at [534, 68] on span "Chọn chuyến" at bounding box center [523, 77] width 112 height 24
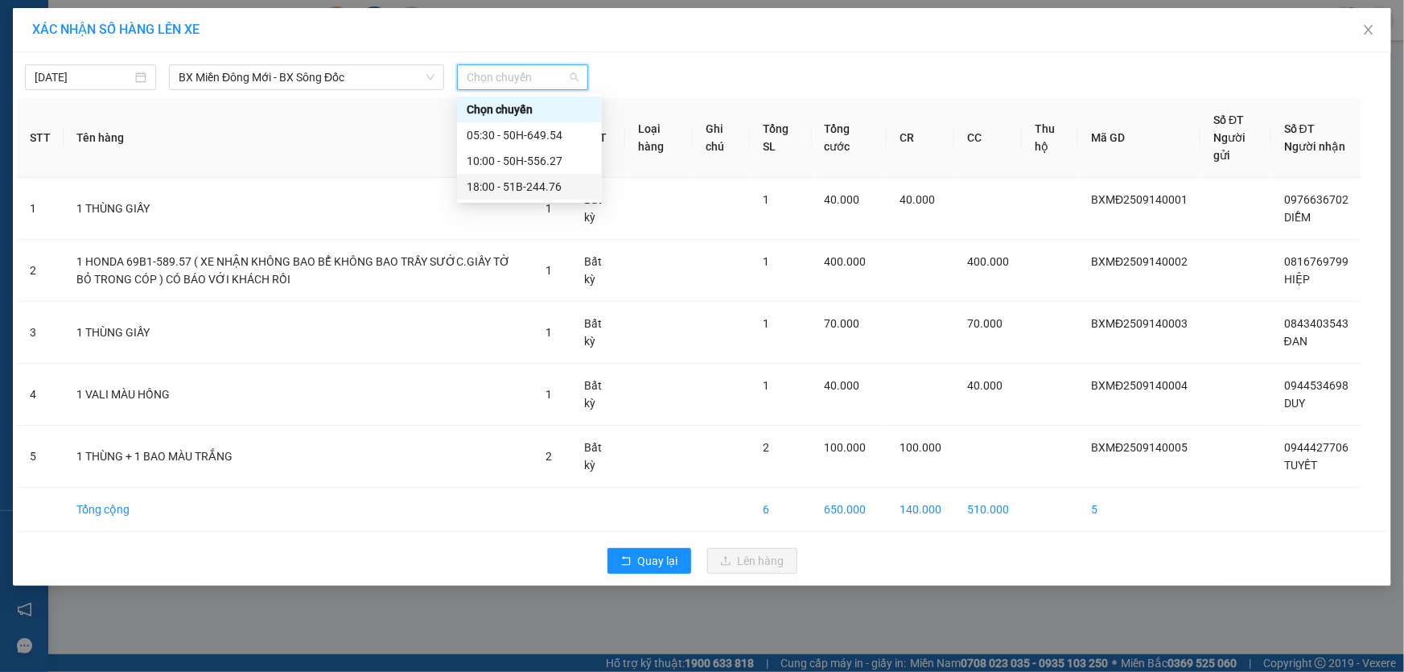
click at [490, 187] on div "18:00 - 51B-244.76" at bounding box center [530, 187] width 126 height 18
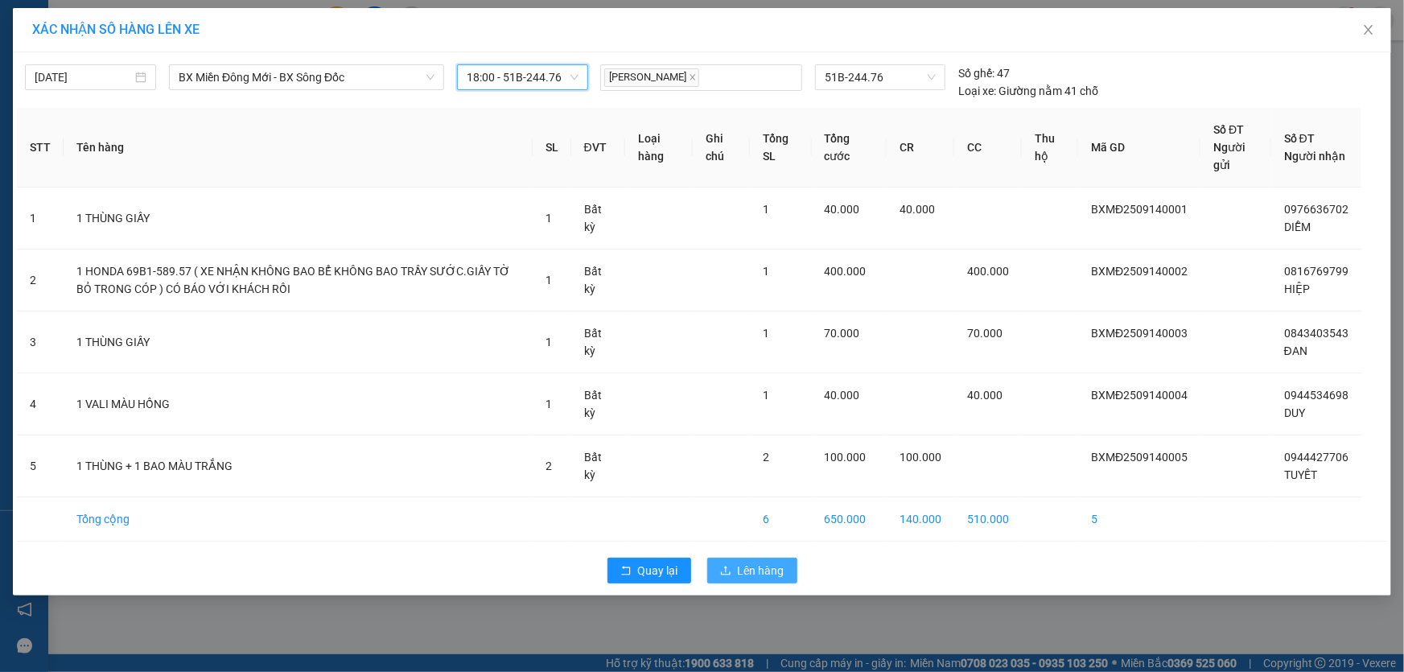
click at [757, 562] on span "Lên hàng" at bounding box center [761, 571] width 47 height 18
